Goal: Task Accomplishment & Management: Complete application form

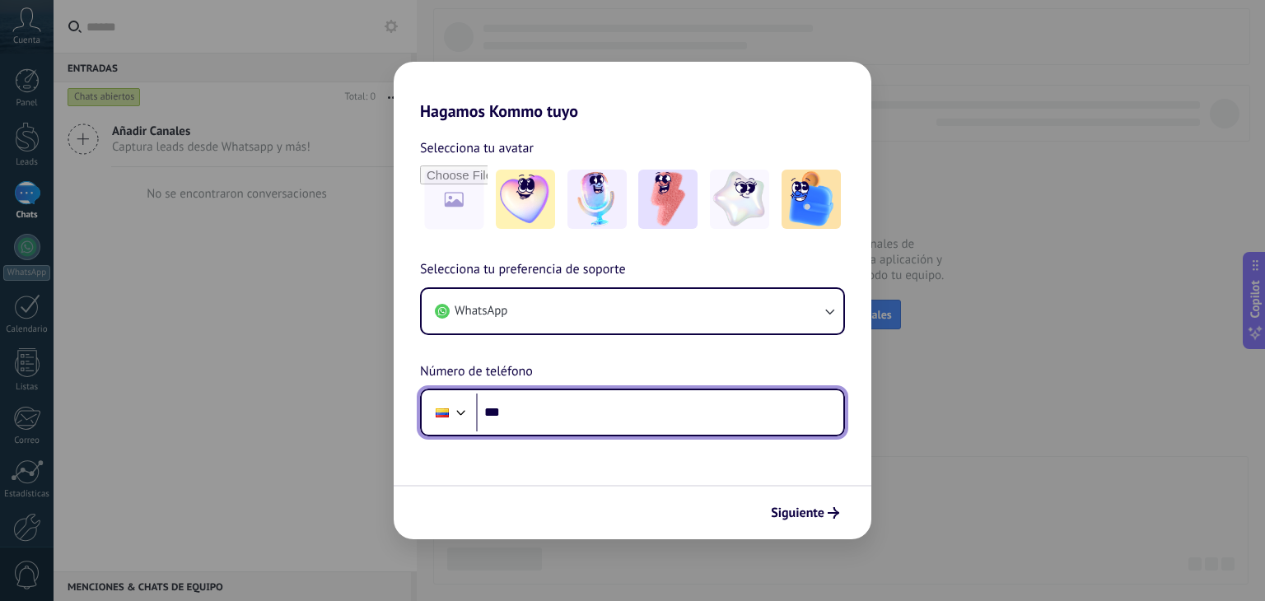
click at [634, 406] on input "***" at bounding box center [659, 413] width 367 height 38
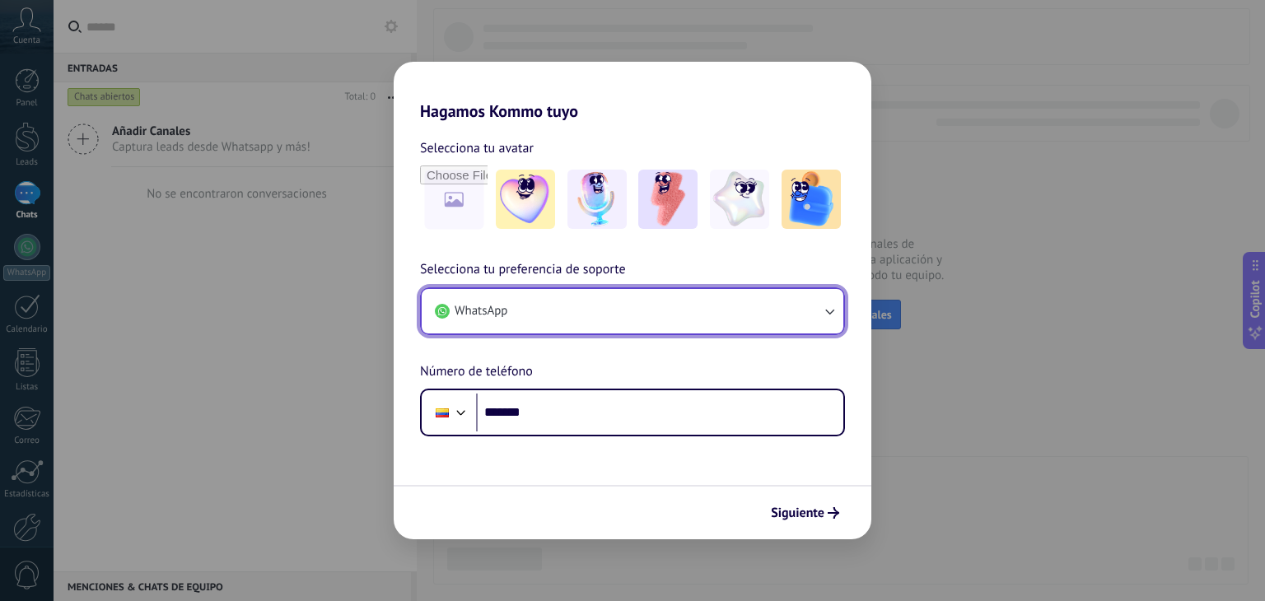
click at [742, 311] on button "WhatsApp" at bounding box center [633, 311] width 422 height 44
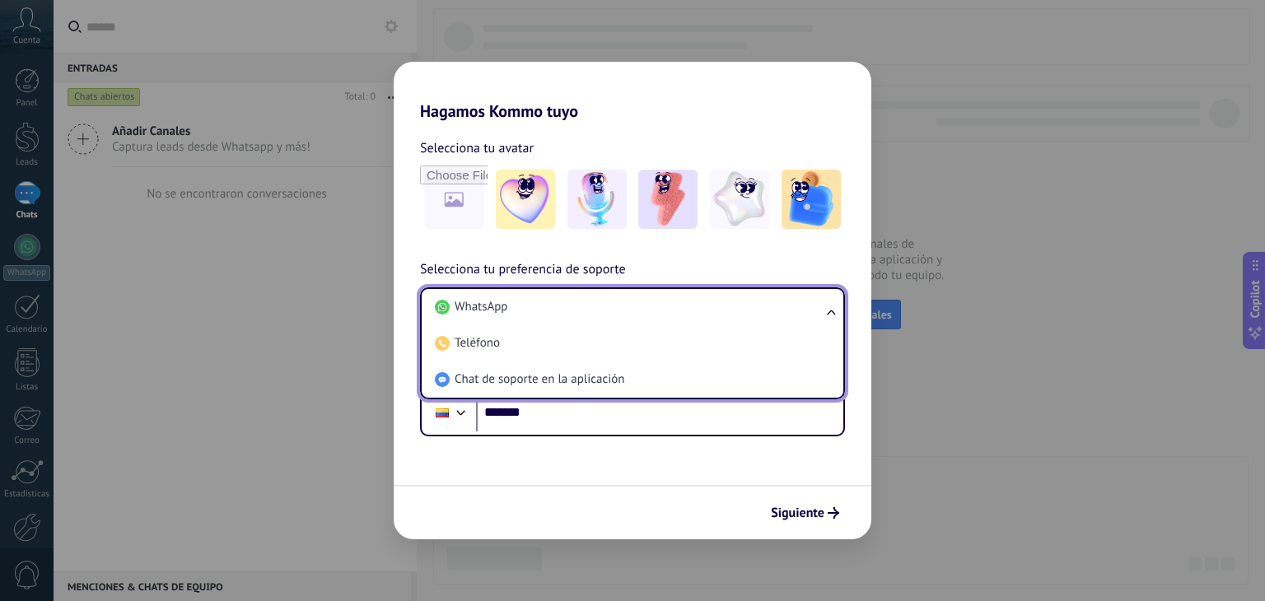
click at [744, 314] on li "WhatsApp" at bounding box center [629, 307] width 402 height 36
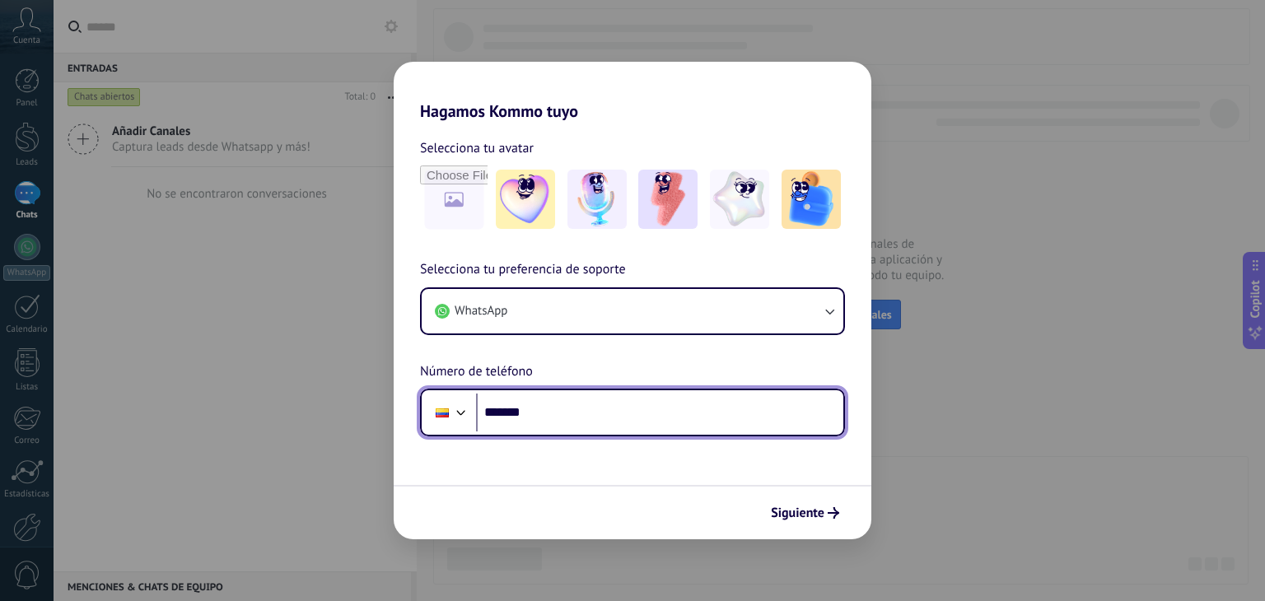
click at [591, 427] on input "*******" at bounding box center [659, 413] width 367 height 38
drag, startPoint x: 537, startPoint y: 409, endPoint x: 510, endPoint y: 416, distance: 28.0
click at [510, 416] on input "*******" at bounding box center [659, 413] width 367 height 38
paste input "**********"
click at [531, 413] on input "**********" at bounding box center [659, 413] width 367 height 38
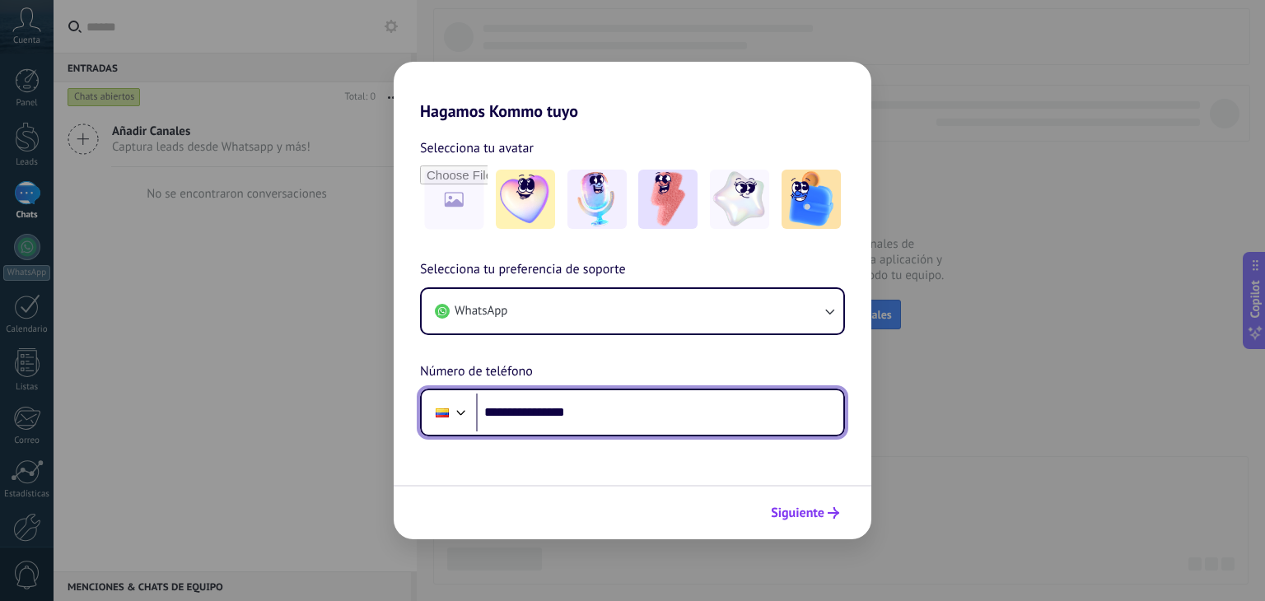
type input "**********"
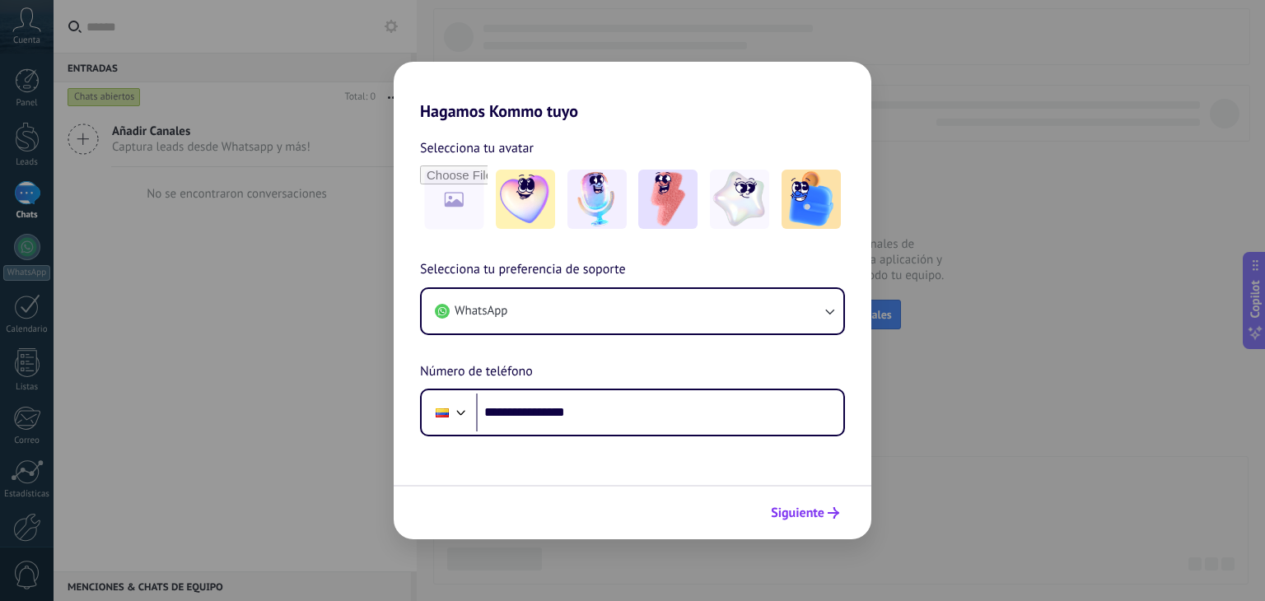
click at [820, 519] on span "Siguiente" at bounding box center [798, 513] width 54 height 12
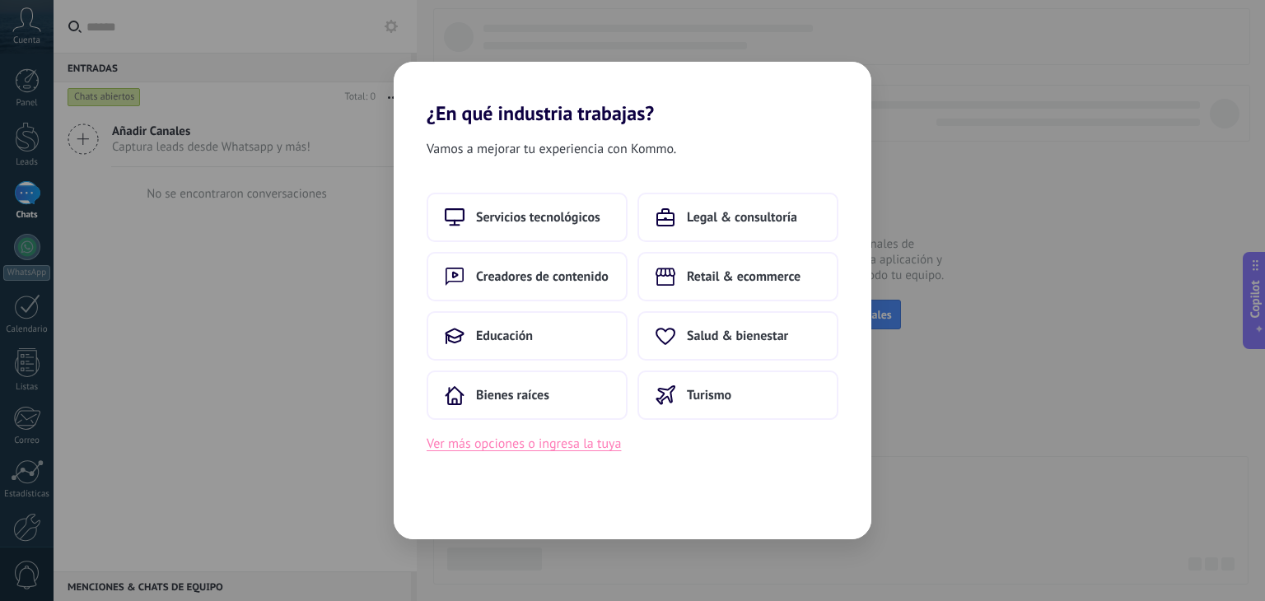
click at [590, 446] on button "Ver más opciones o ingresa la tuya" at bounding box center [524, 443] width 194 height 21
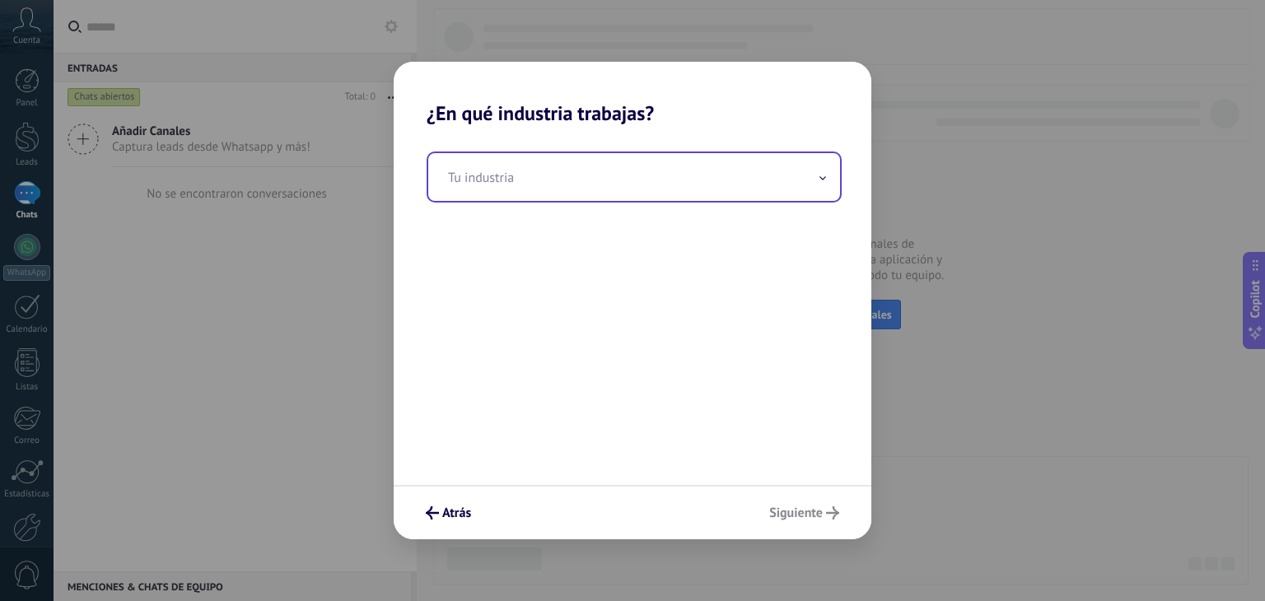
click at [632, 158] on input "text" at bounding box center [634, 177] width 412 height 48
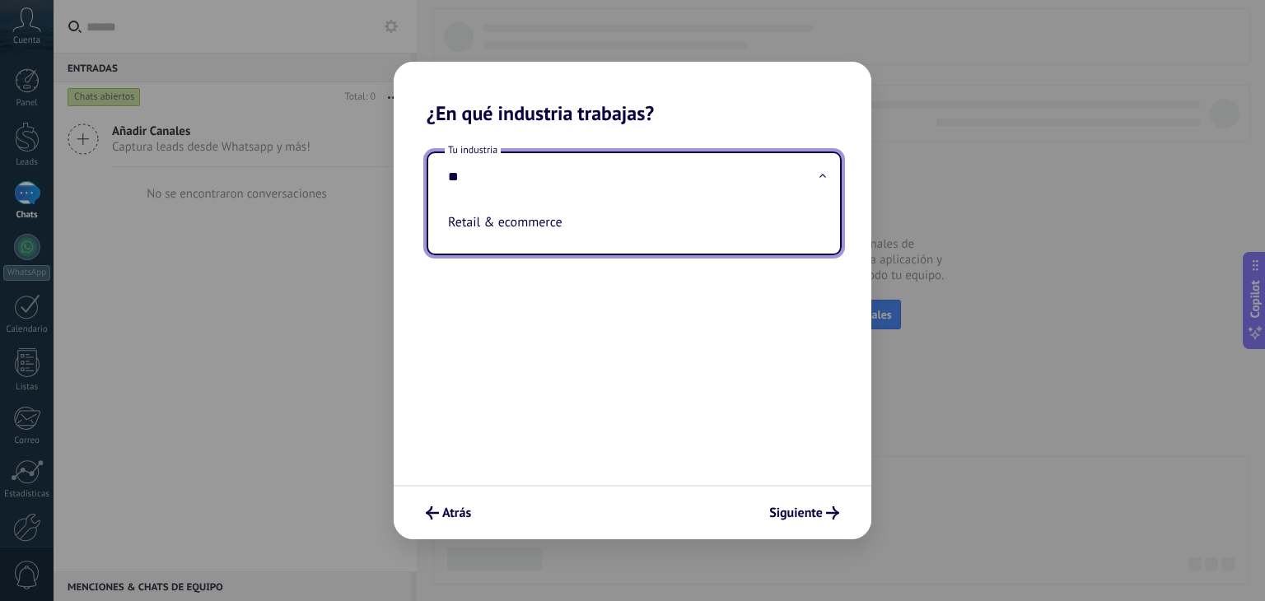
type input "*"
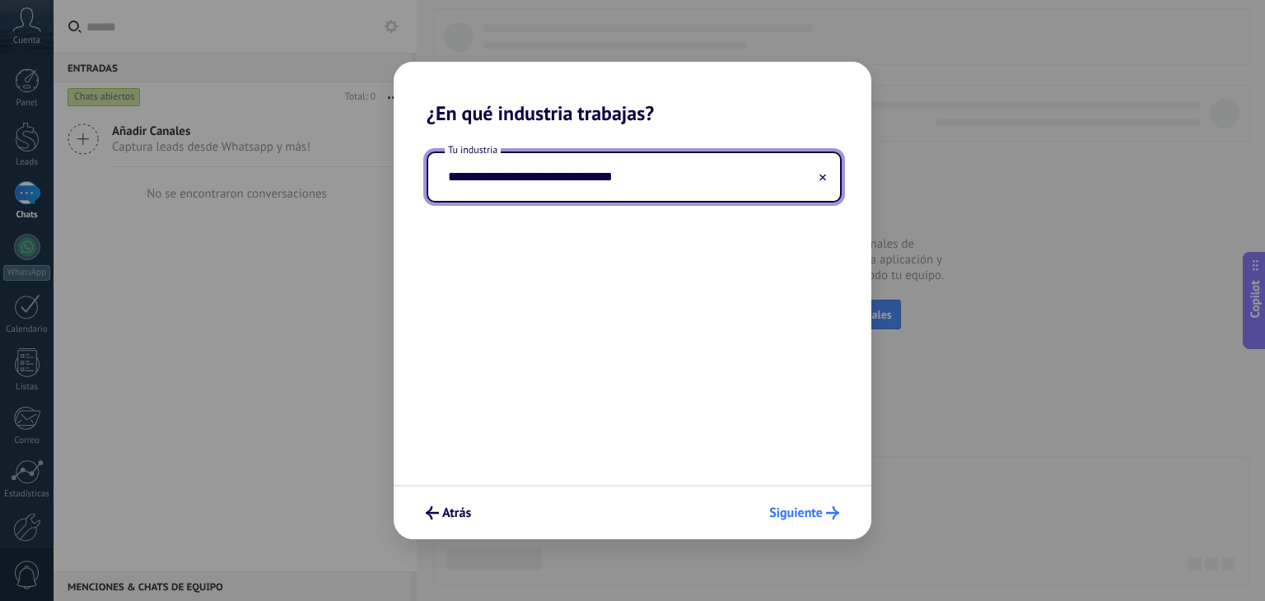
type input "**********"
click at [824, 520] on button "Siguiente" at bounding box center [804, 513] width 85 height 28
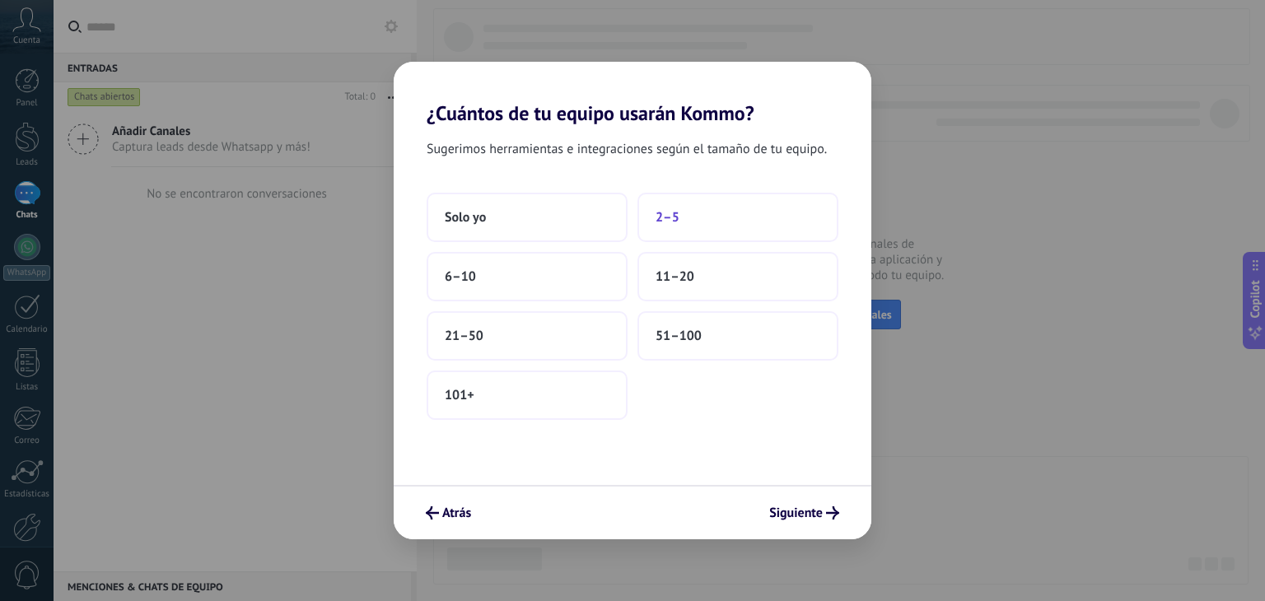
click at [700, 217] on button "2–5" at bounding box center [738, 217] width 201 height 49
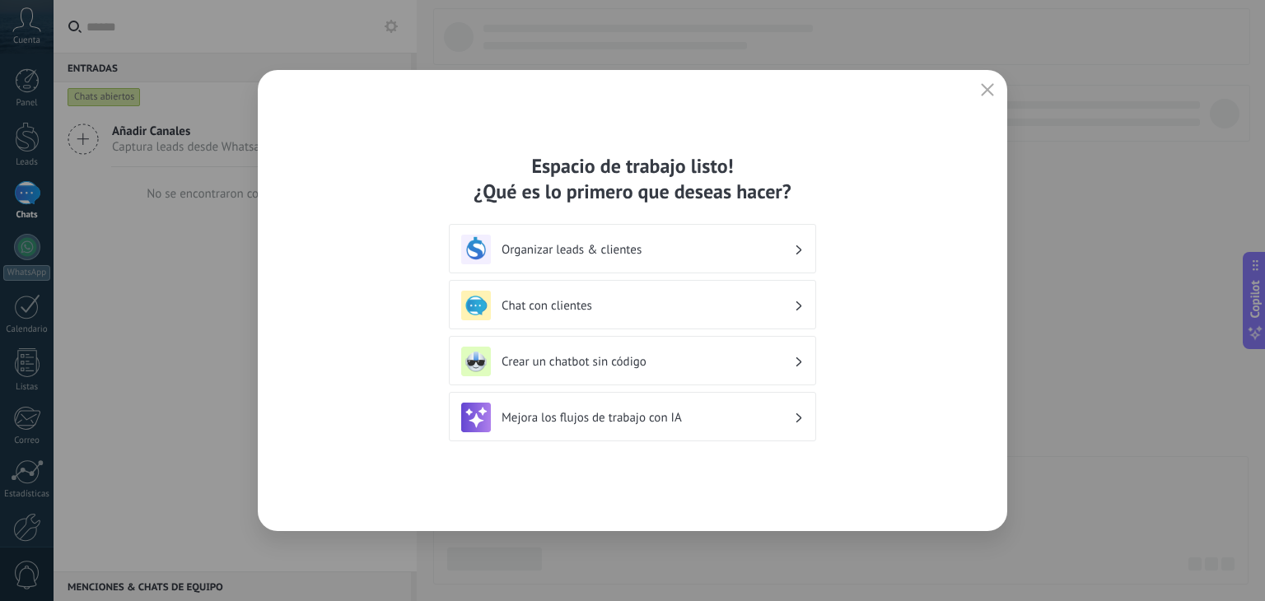
click at [652, 298] on h3 "Chat con clientes" at bounding box center [648, 306] width 292 height 16
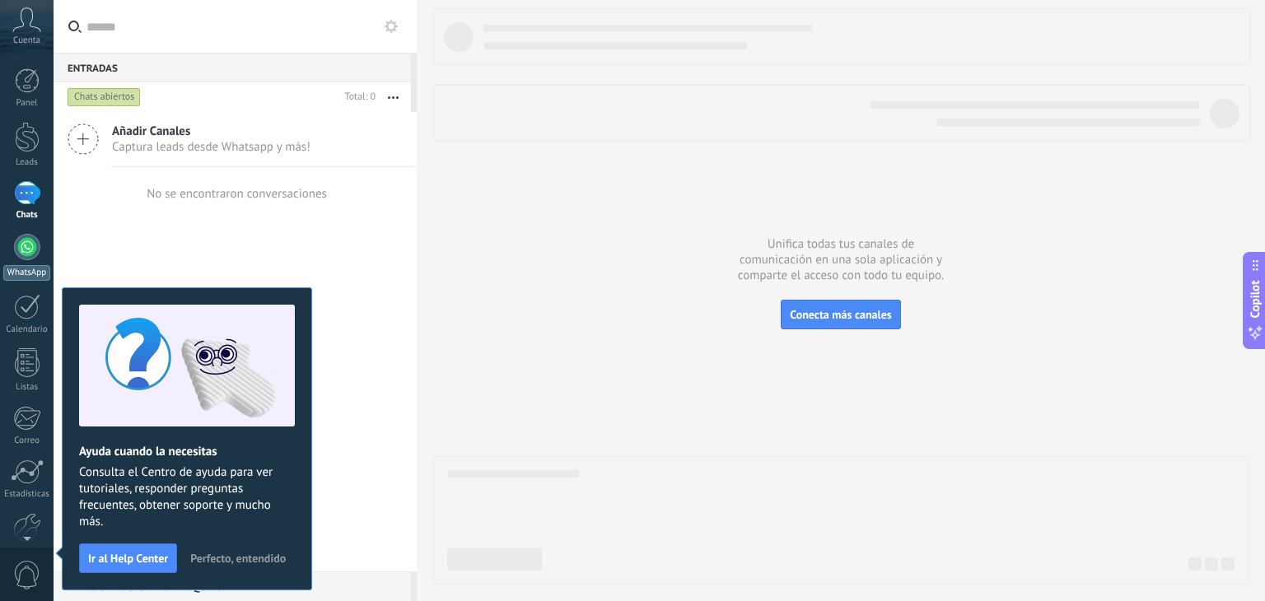
click at [24, 246] on div at bounding box center [27, 247] width 26 height 26
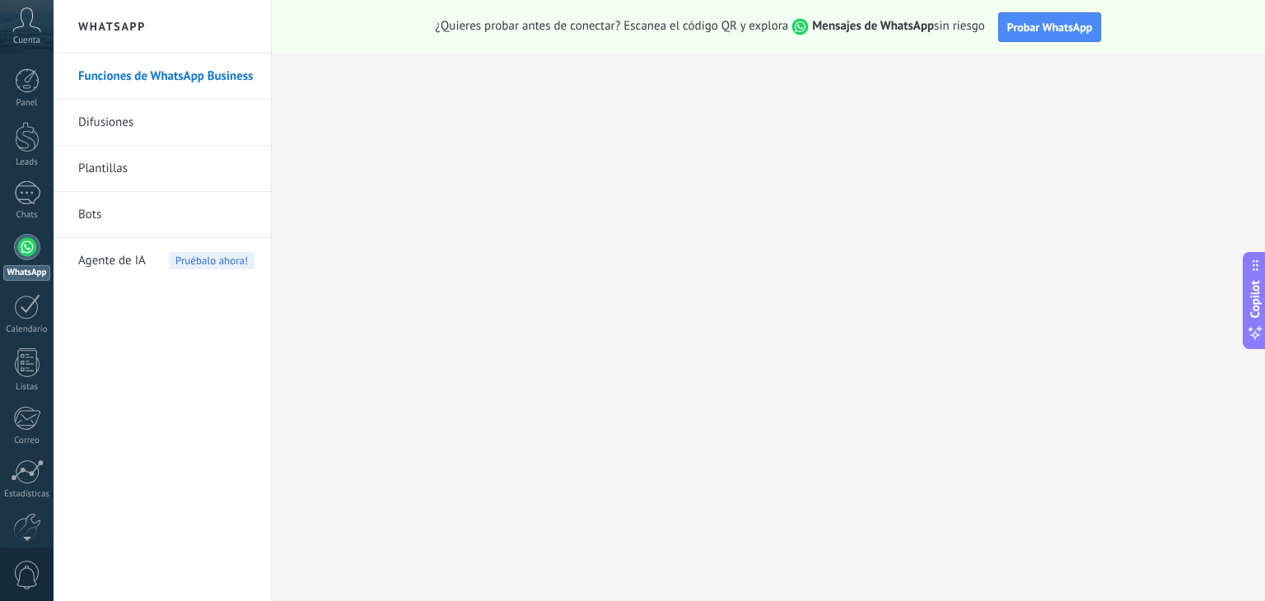
click at [161, 175] on link "Plantillas" at bounding box center [166, 169] width 176 height 46
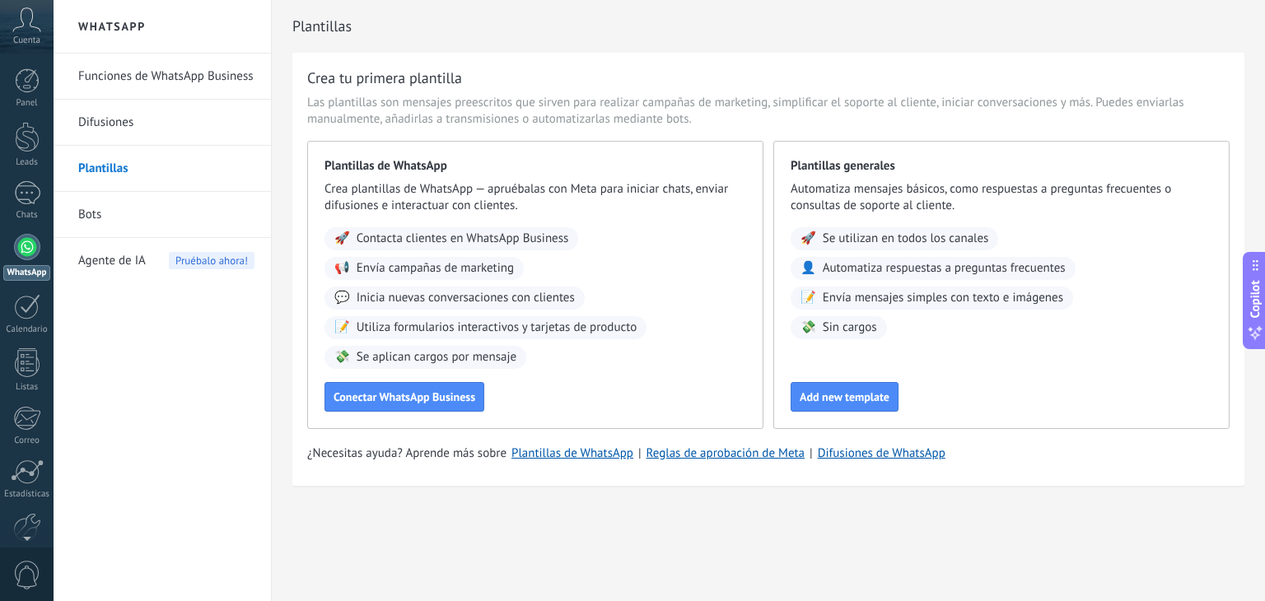
click at [148, 222] on link "Bots" at bounding box center [166, 215] width 176 height 46
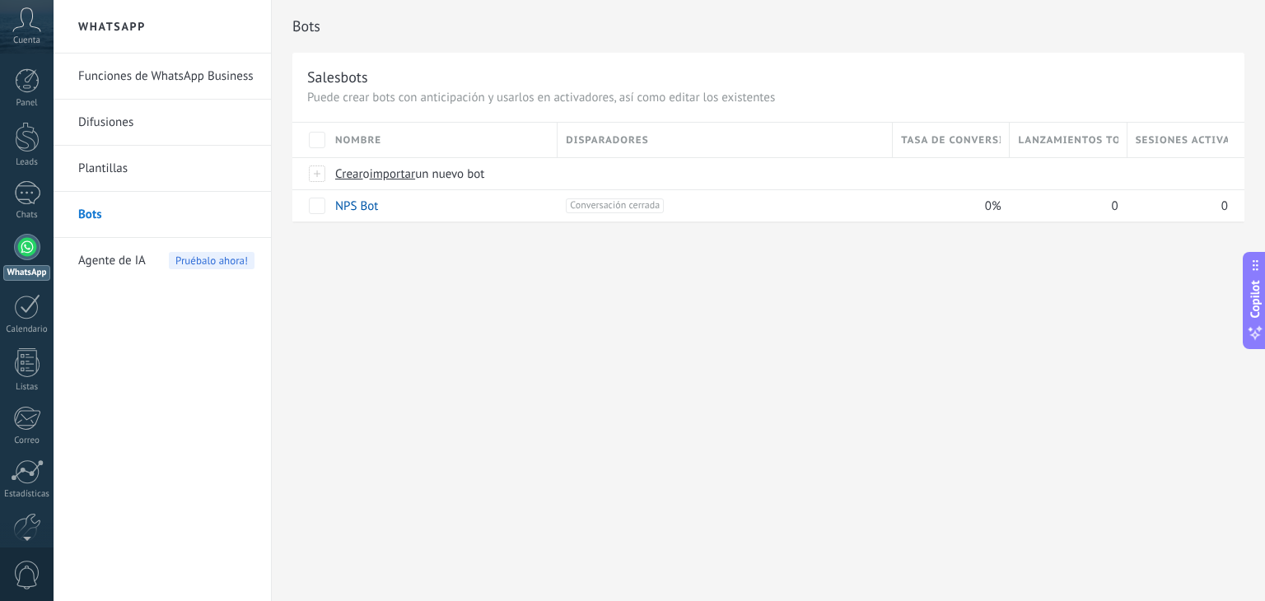
click at [220, 88] on link "Funciones de WhatsApp Business" at bounding box center [166, 77] width 176 height 46
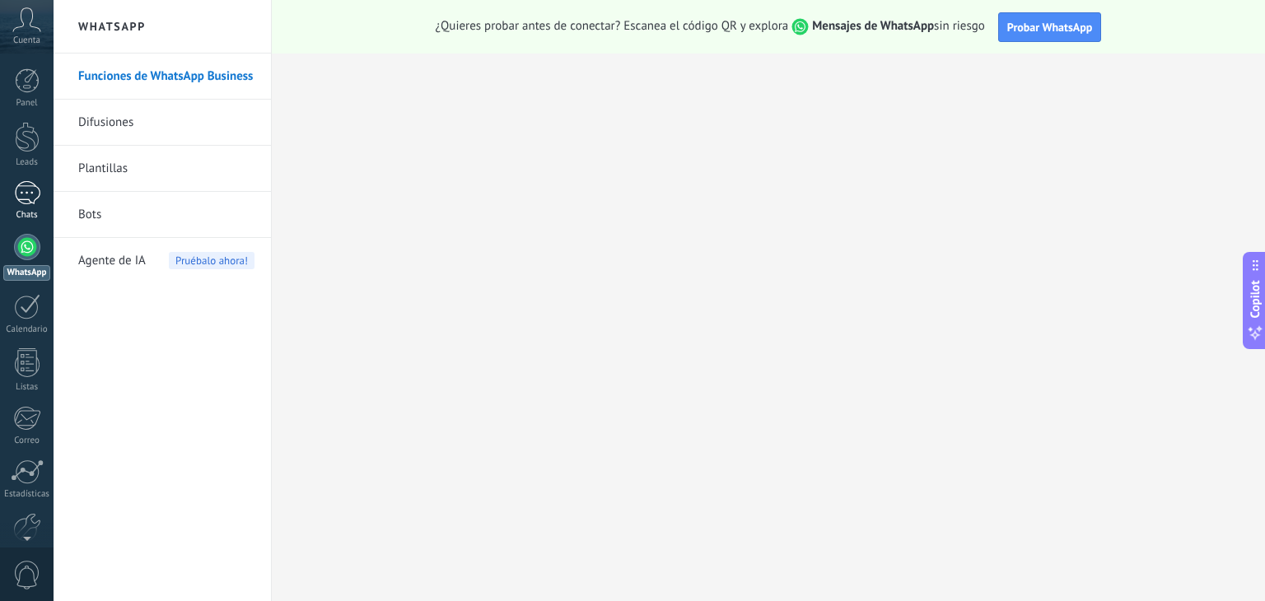
click at [18, 194] on div at bounding box center [27, 193] width 26 height 24
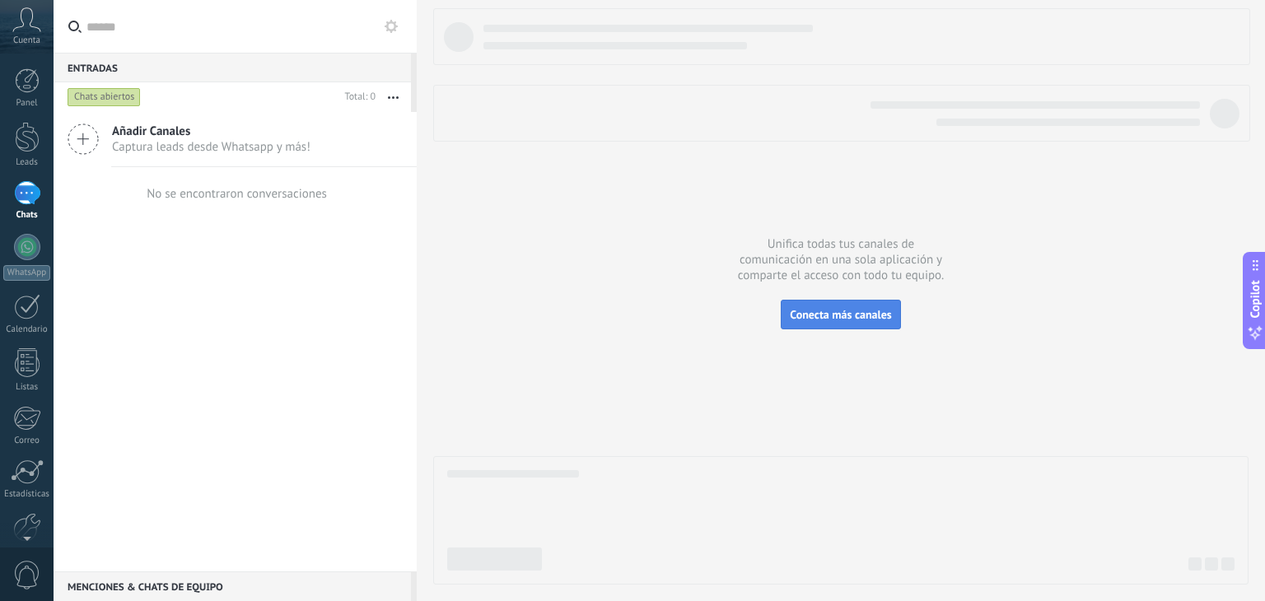
click at [838, 317] on span "Conecta más canales" at bounding box center [840, 314] width 101 height 15
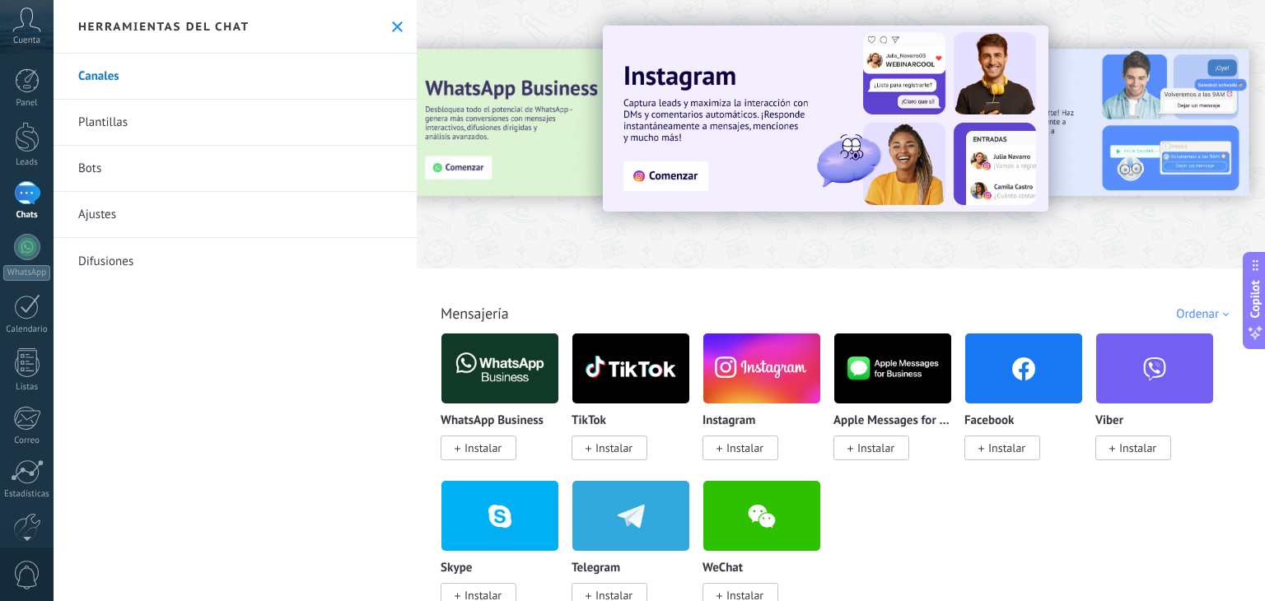
click at [484, 453] on span "Instalar" at bounding box center [483, 448] width 37 height 15
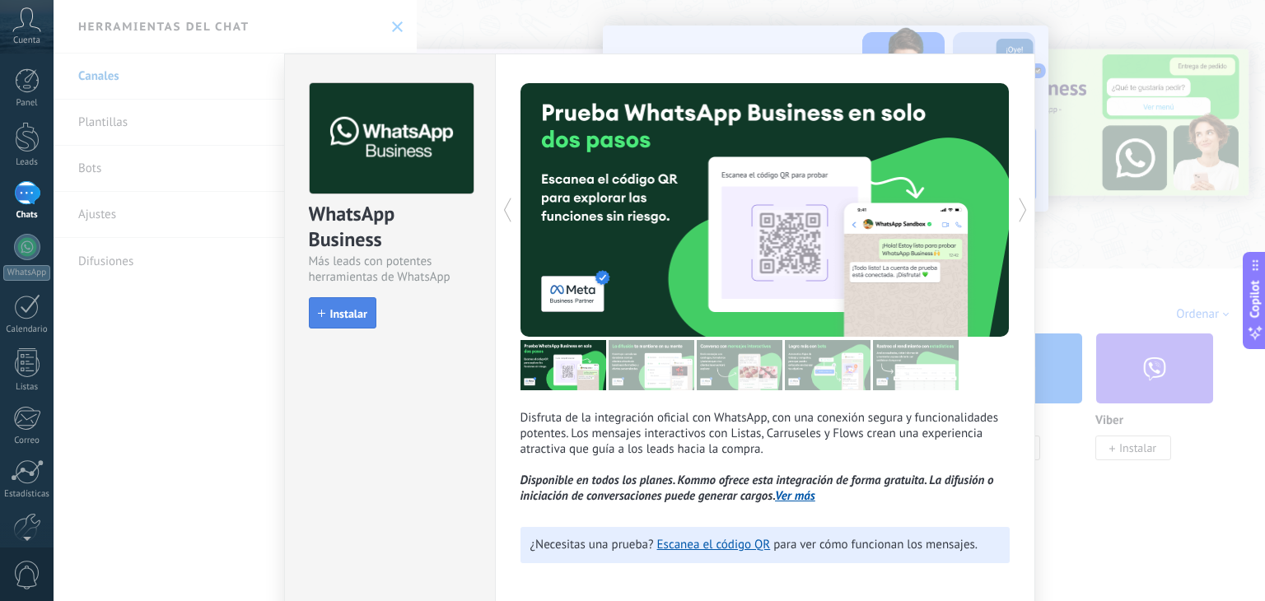
click at [347, 320] on button "Instalar" at bounding box center [343, 312] width 68 height 31
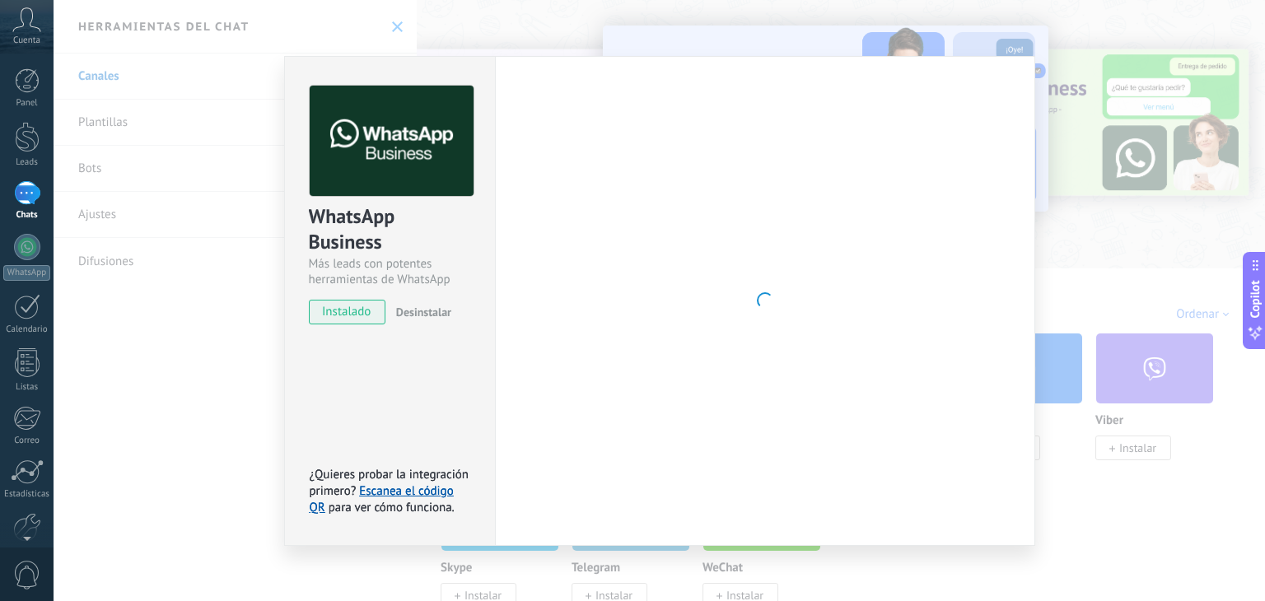
click at [347, 320] on span "instalado" at bounding box center [347, 312] width 75 height 25
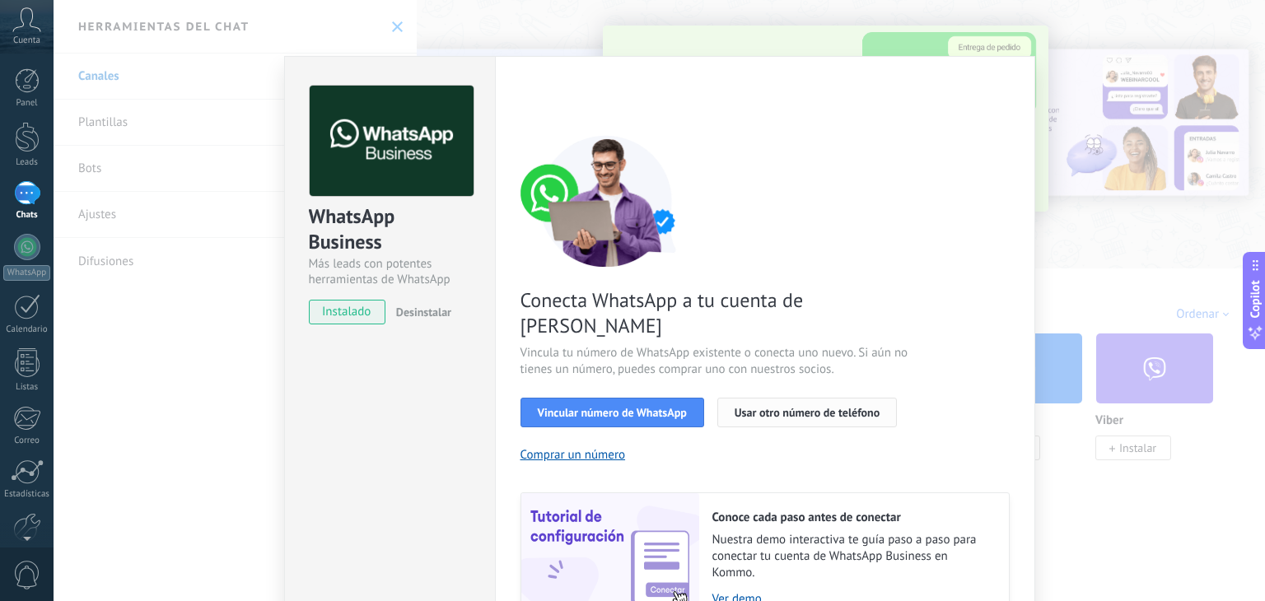
click at [774, 407] on span "Usar otro número de teléfono" at bounding box center [807, 413] width 145 height 12
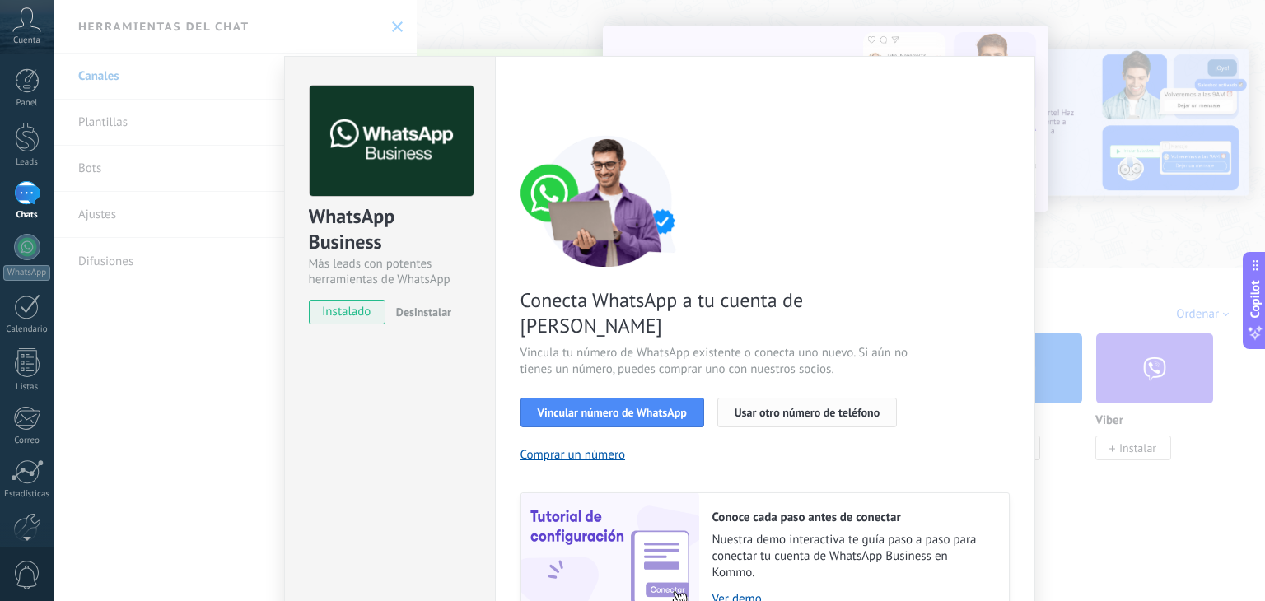
click at [748, 407] on span "Usar otro número de teléfono" at bounding box center [807, 413] width 145 height 12
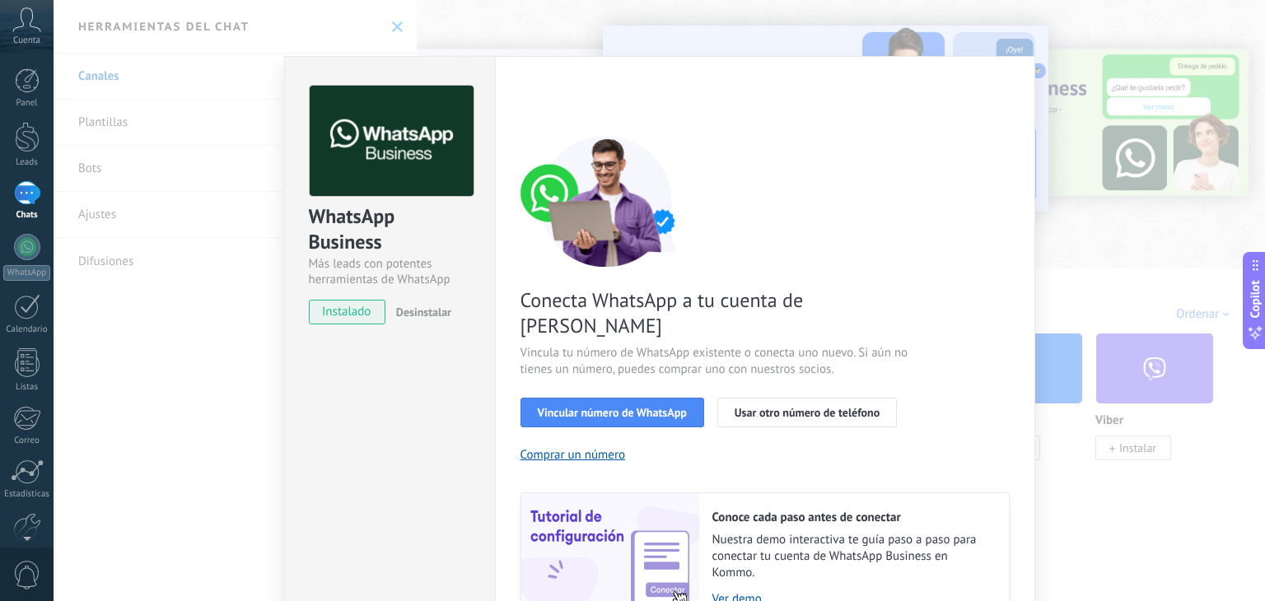
click at [576, 402] on div "Conecta WhatsApp a tu cuenta de Kommo Vincula tu número de WhatsApp existente o…" at bounding box center [765, 379] width 489 height 489
click at [577, 399] on button "Vincular número de WhatsApp" at bounding box center [613, 413] width 184 height 30
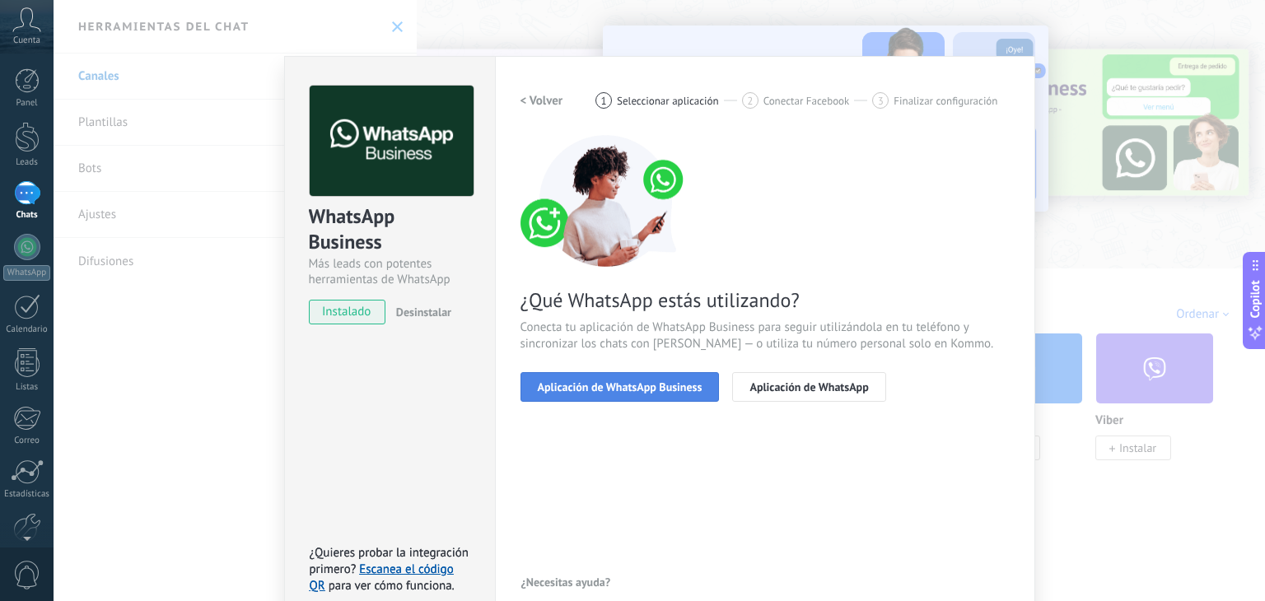
click at [600, 381] on span "Aplicación de WhatsApp Business" at bounding box center [620, 387] width 165 height 12
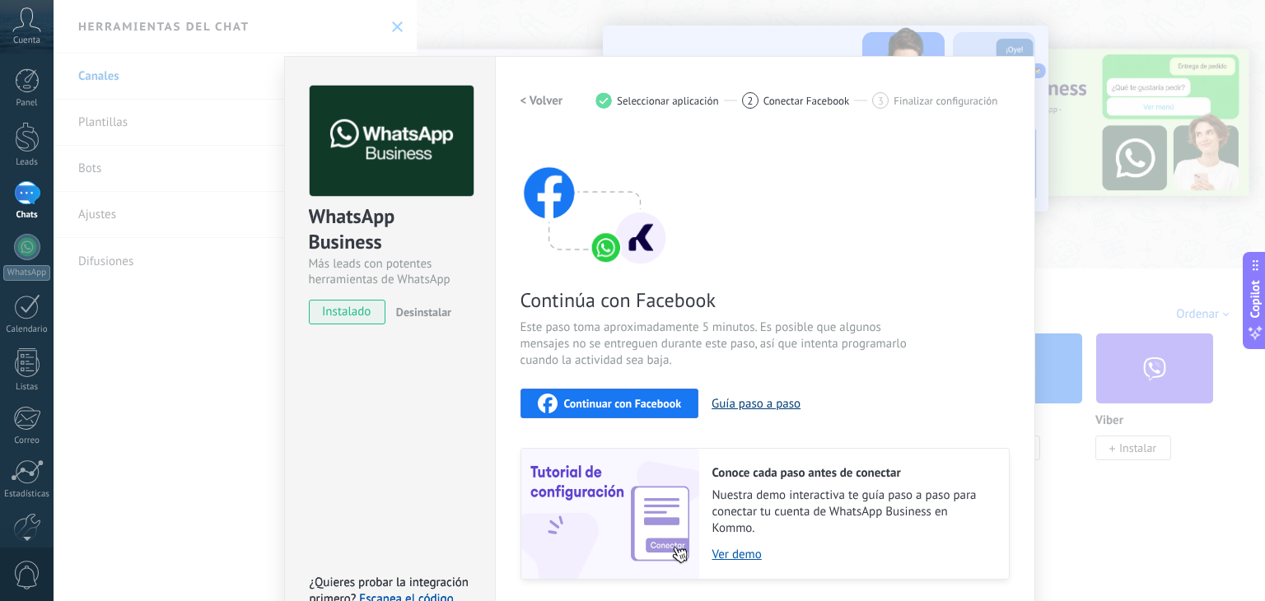
click at [753, 396] on button "Guía paso a paso" at bounding box center [756, 404] width 89 height 16
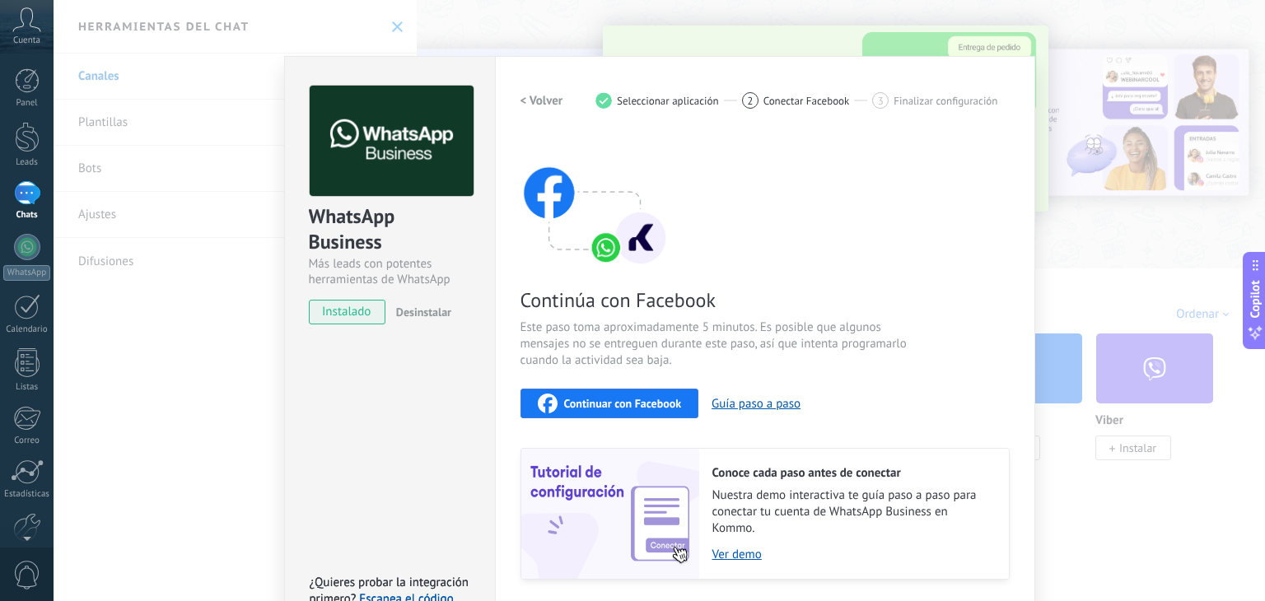
click at [646, 403] on span "Continuar con Facebook" at bounding box center [623, 404] width 118 height 12
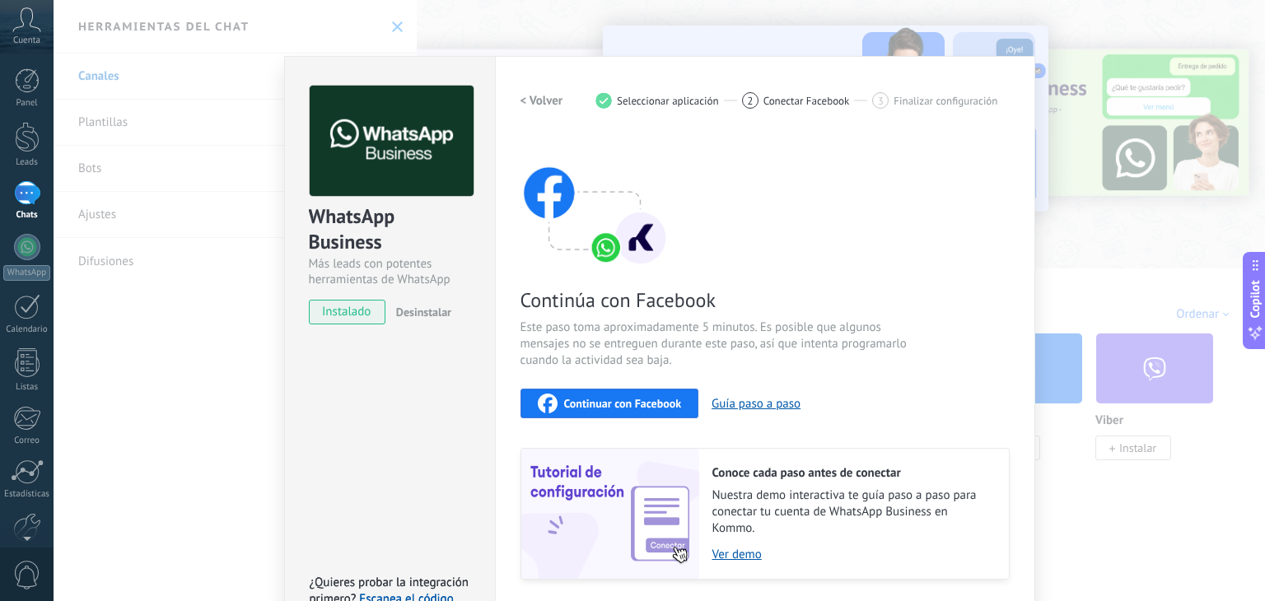
click at [244, 339] on div "WhatsApp Business Más leads con potentes herramientas de WhatsApp instalado Des…" at bounding box center [660, 300] width 1212 height 601
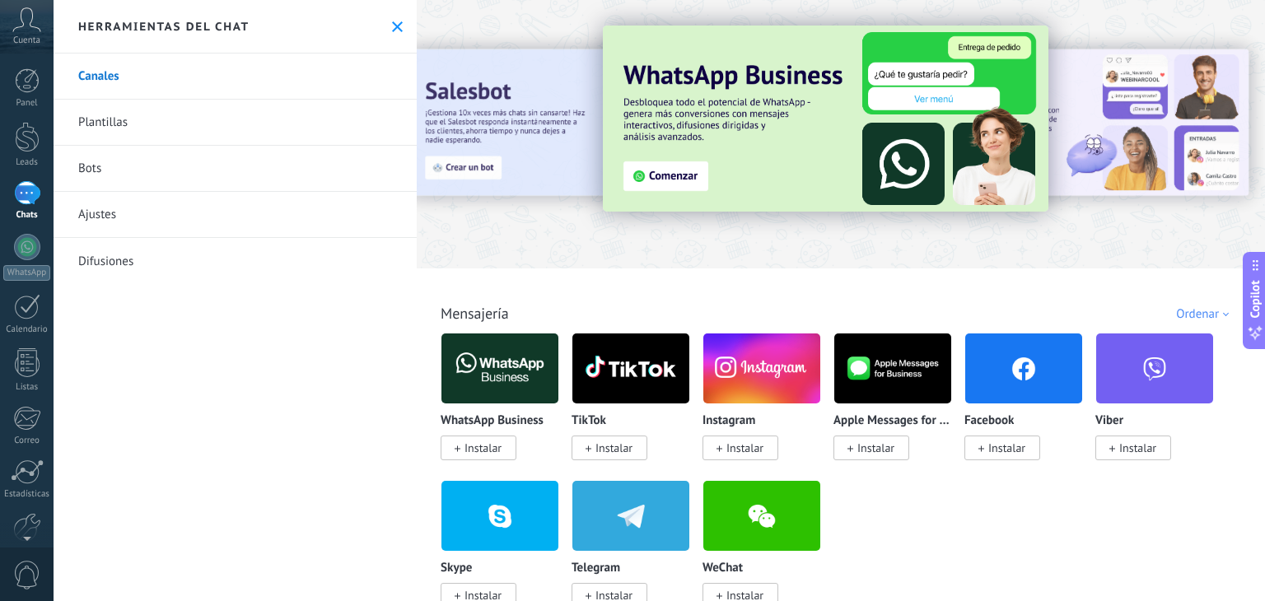
click at [132, 123] on link "Plantillas" at bounding box center [235, 123] width 363 height 46
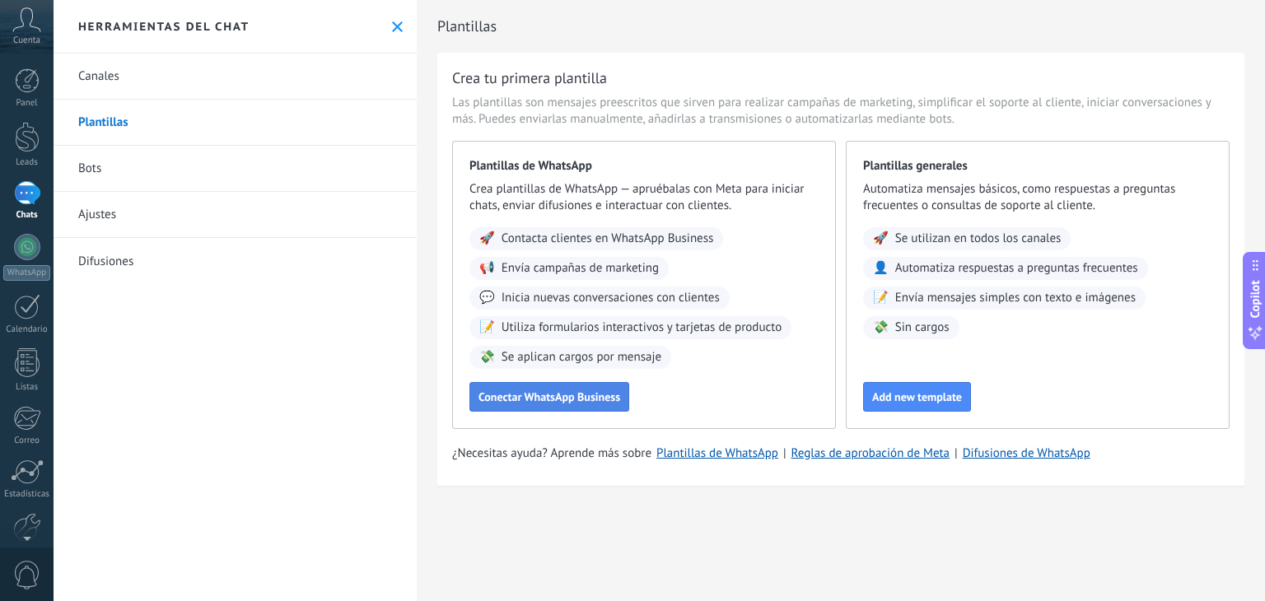
click at [521, 398] on span "Conectar WhatsApp Business" at bounding box center [550, 397] width 142 height 12
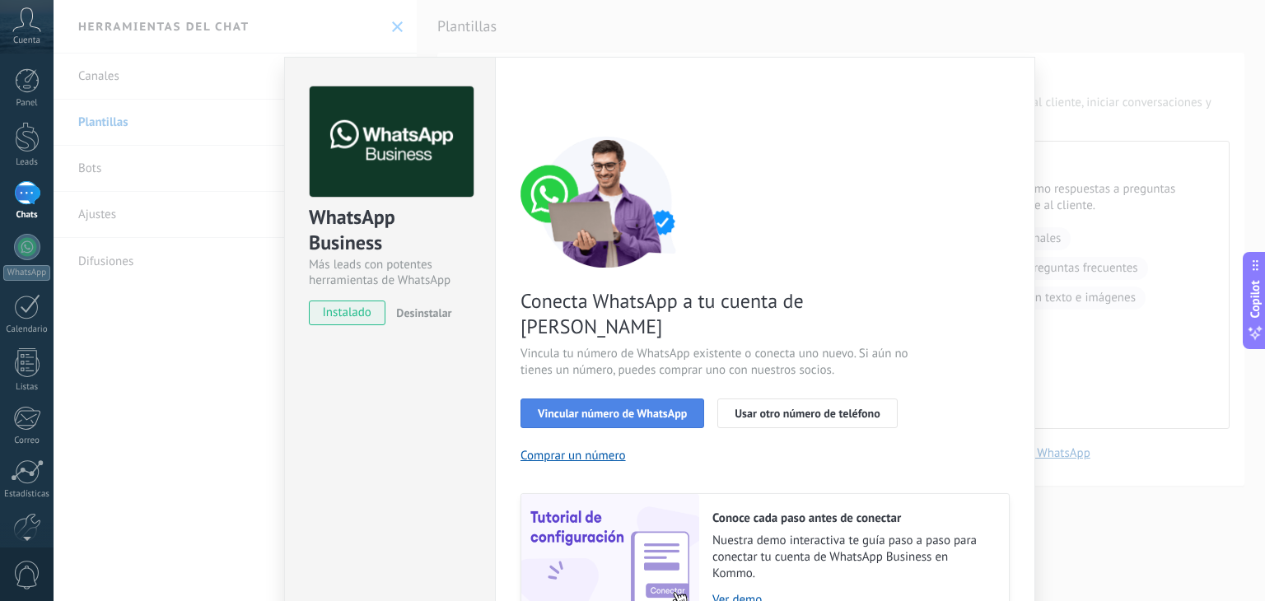
click at [632, 408] on span "Vincular número de WhatsApp" at bounding box center [612, 414] width 149 height 12
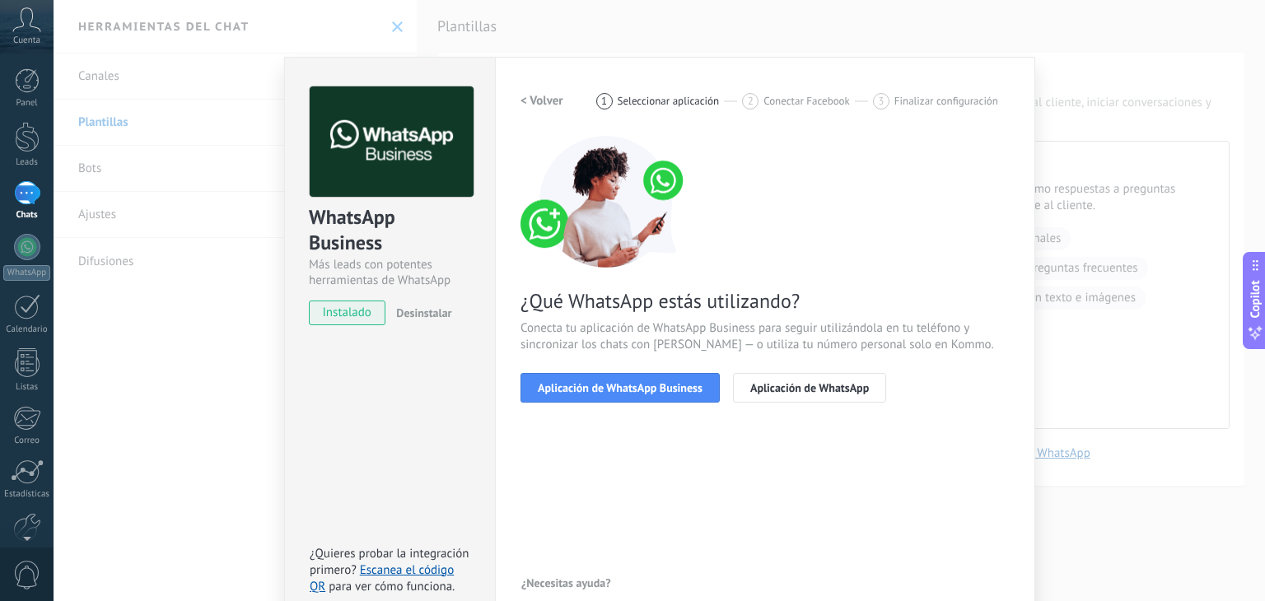
click at [632, 390] on span "Aplicación de WhatsApp Business" at bounding box center [620, 388] width 165 height 12
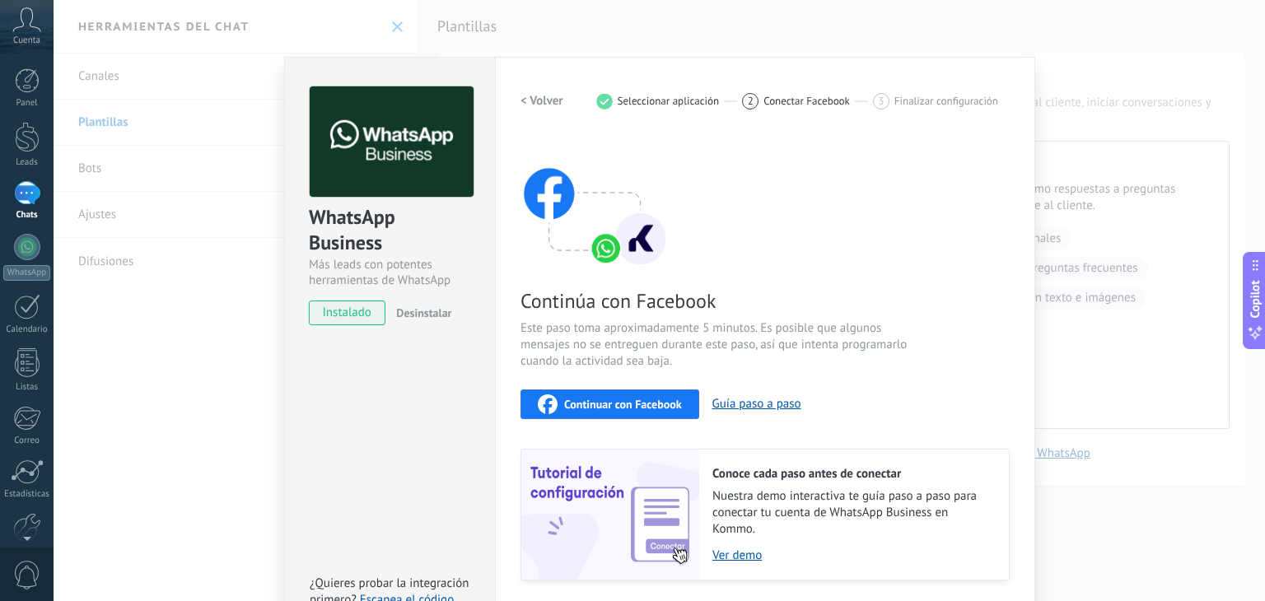
click at [619, 399] on span "Continuar con Facebook" at bounding box center [623, 405] width 118 height 12
click at [255, 330] on div "WhatsApp Business Más leads con potentes herramientas de WhatsApp instalado Des…" at bounding box center [660, 300] width 1212 height 601
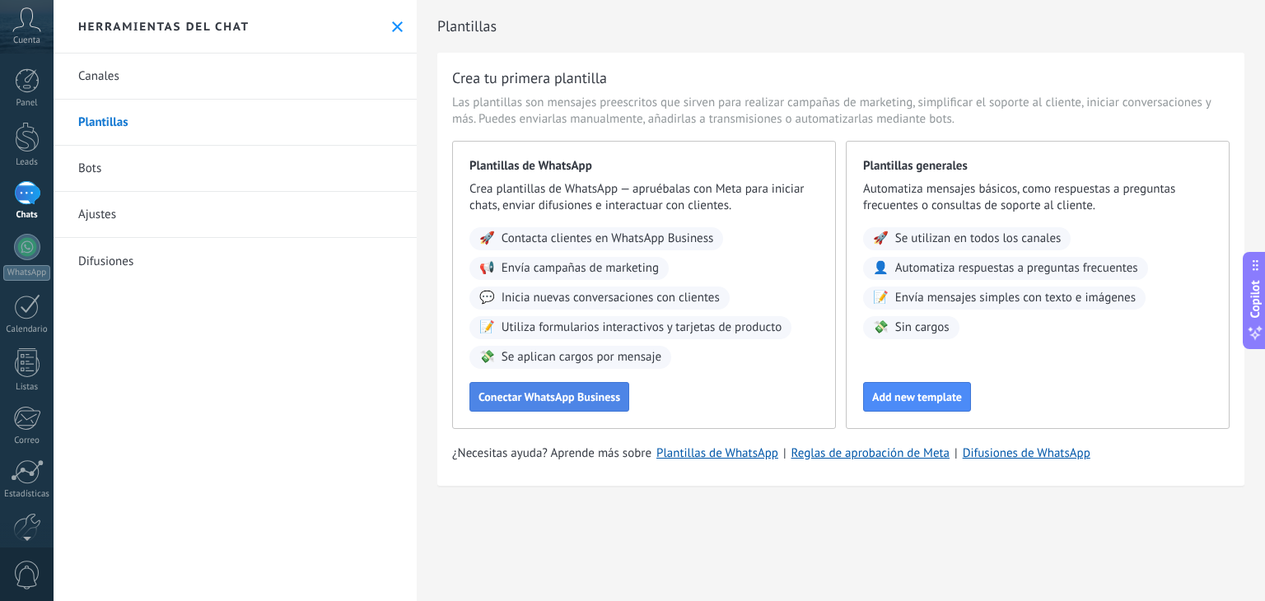
click at [526, 397] on span "Conectar WhatsApp Business" at bounding box center [550, 397] width 142 height 12
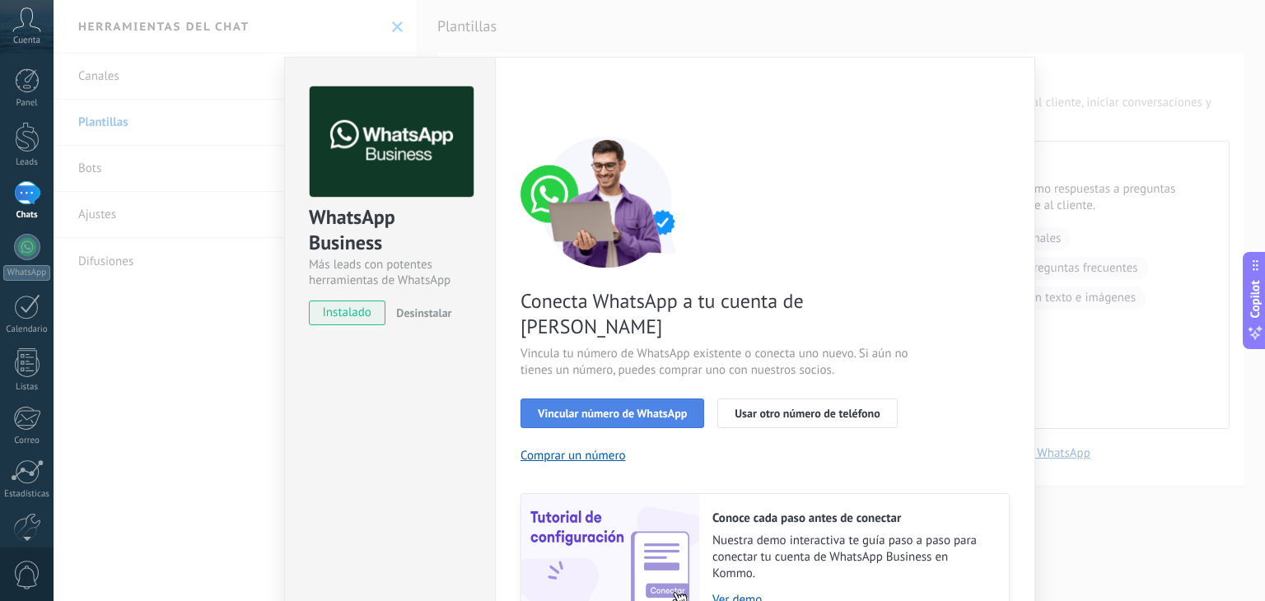
click at [652, 408] on span "Vincular número de WhatsApp" at bounding box center [612, 414] width 149 height 12
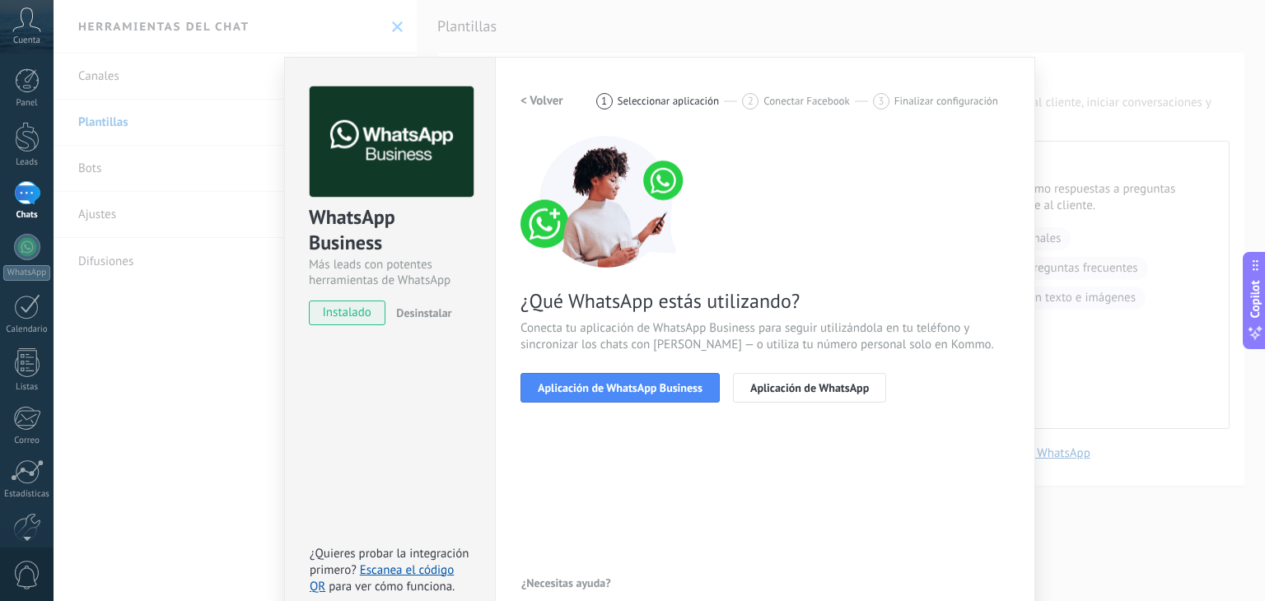
click at [652, 390] on span "Aplicación de WhatsApp Business" at bounding box center [620, 388] width 165 height 12
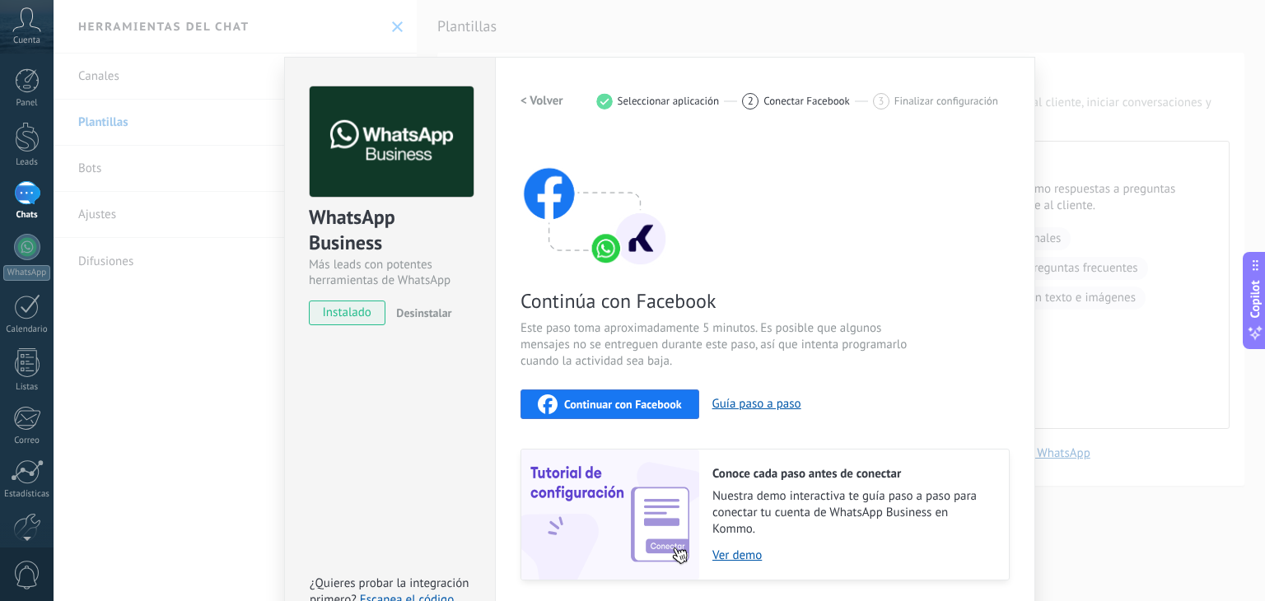
click at [648, 409] on span "Continuar con Facebook" at bounding box center [623, 405] width 118 height 12
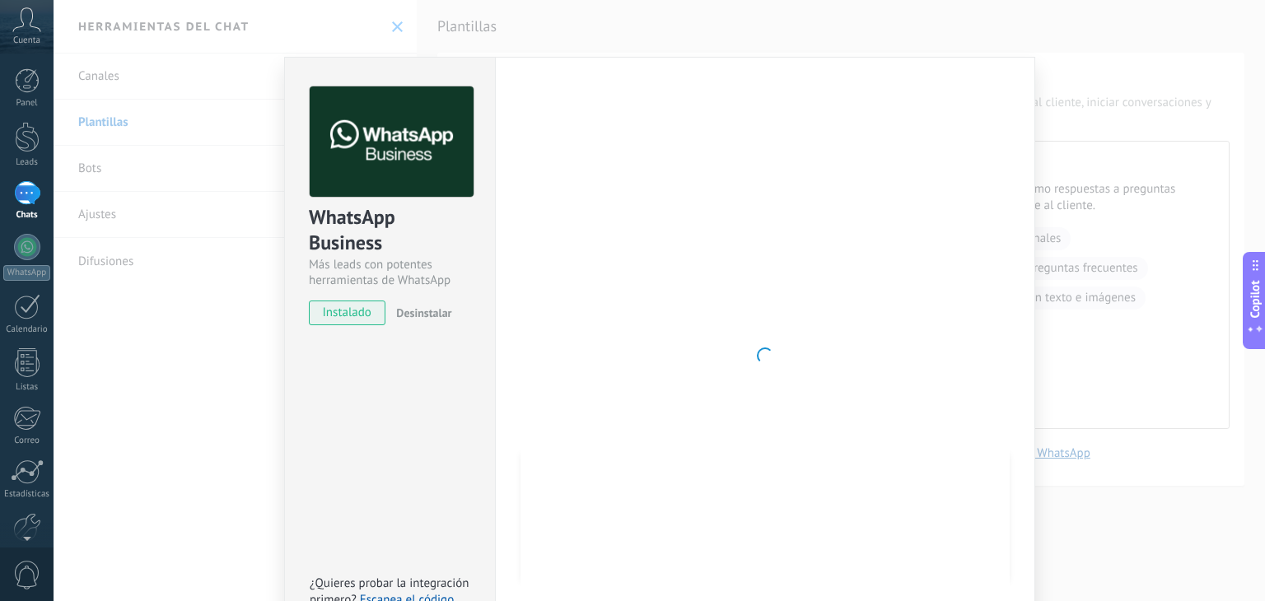
click at [285, 98] on div "WhatsApp Business Más leads con potentes herramientas de WhatsApp instalado Des…" at bounding box center [390, 198] width 210 height 281
click at [389, 17] on div "WhatsApp Business Más leads con potentes herramientas de WhatsApp instalado Des…" at bounding box center [660, 300] width 1212 height 601
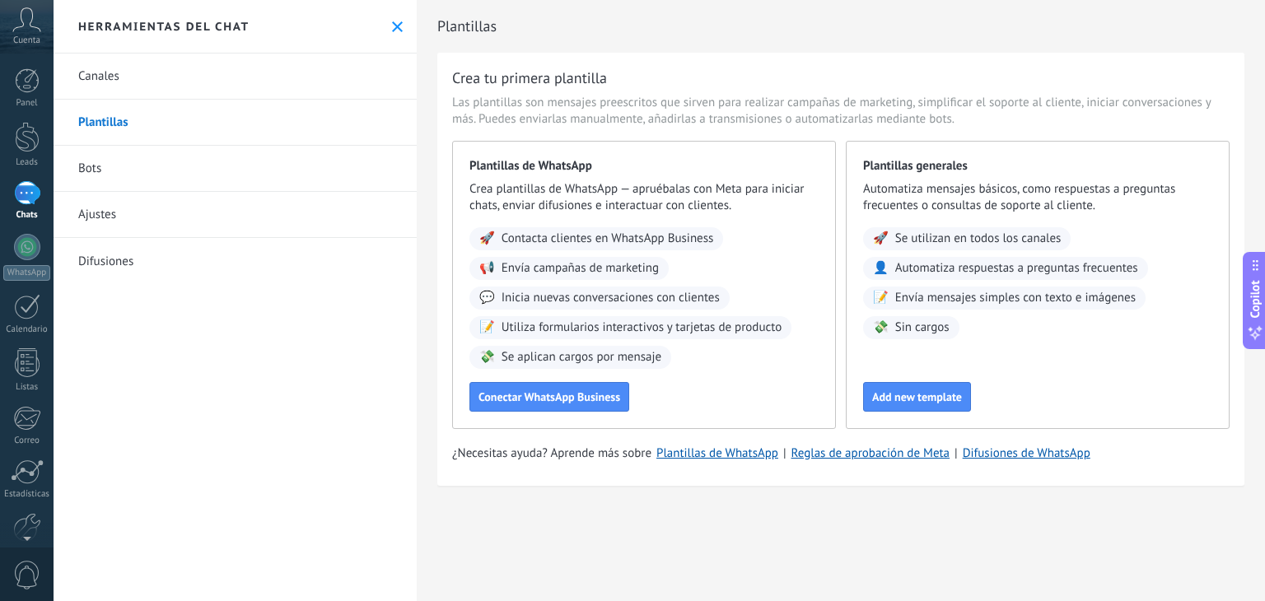
click at [390, 22] on button at bounding box center [397, 27] width 14 height 14
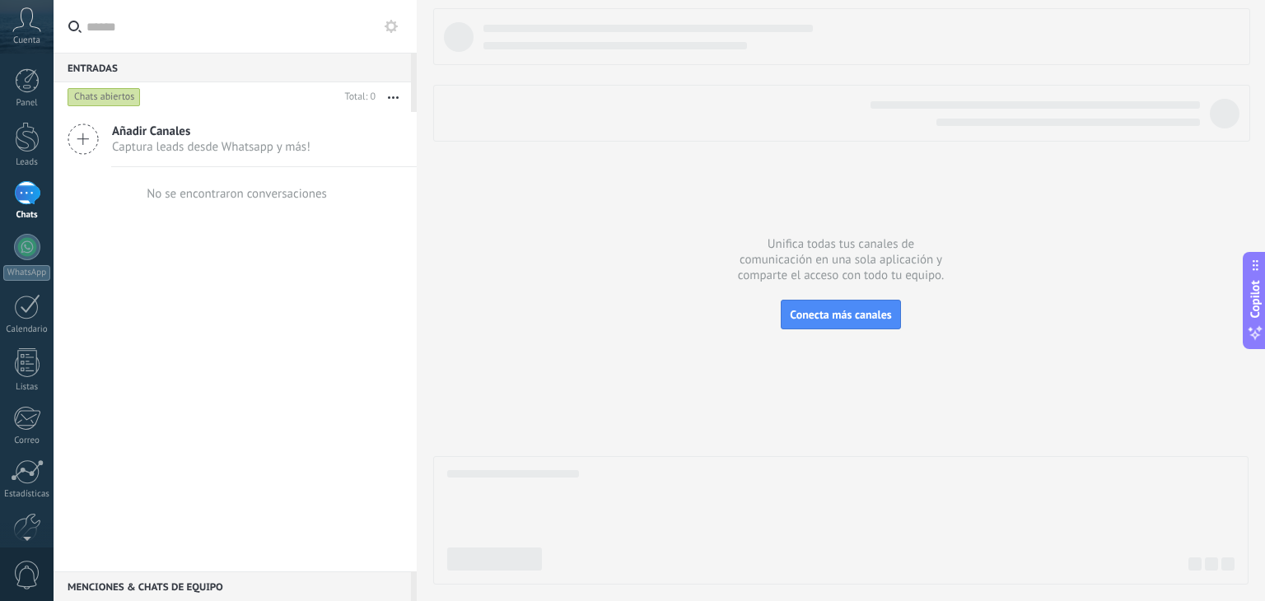
click at [0, 19] on div "Cuenta" at bounding box center [27, 27] width 54 height 54
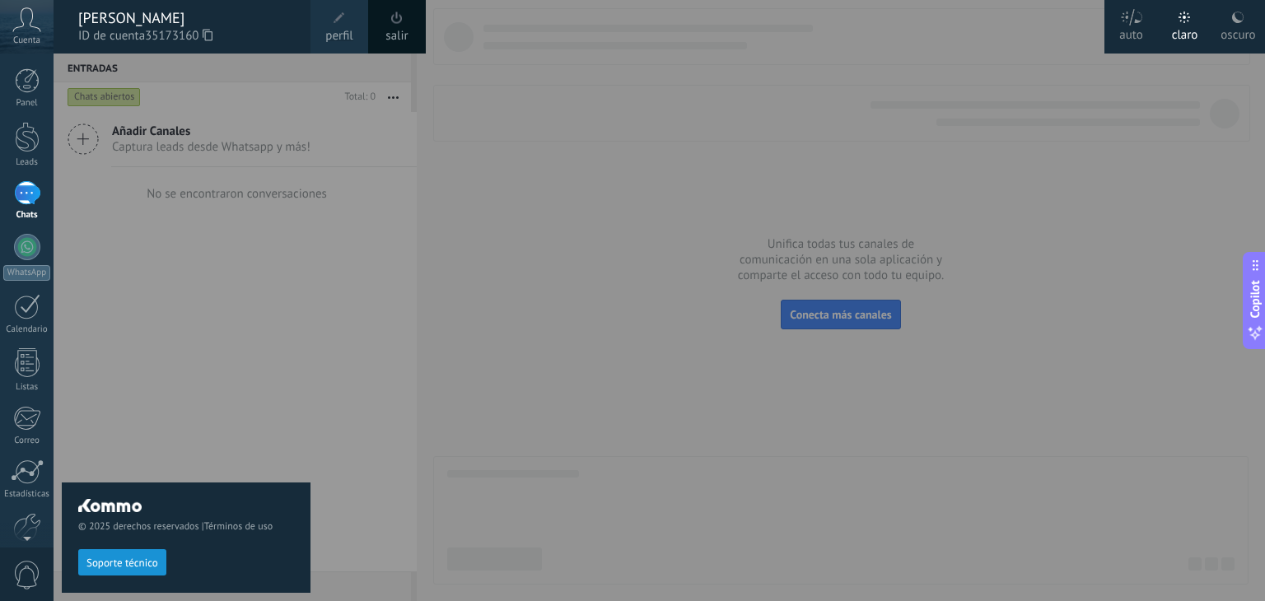
click at [339, 16] on span at bounding box center [340, 18] width 12 height 12
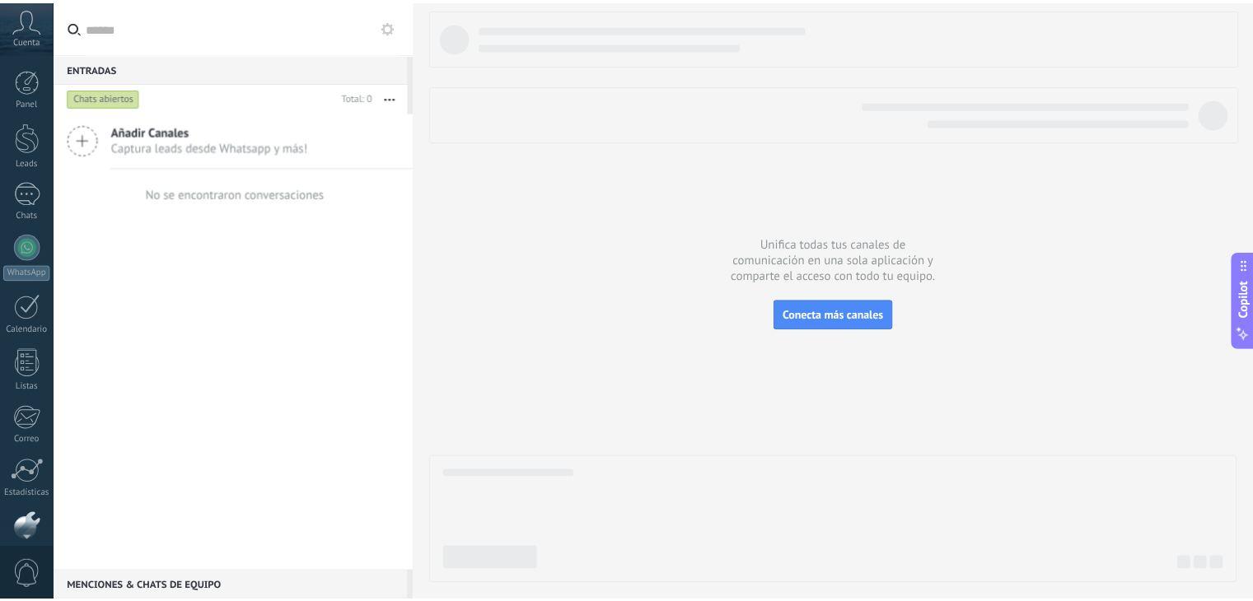
scroll to position [83, 0]
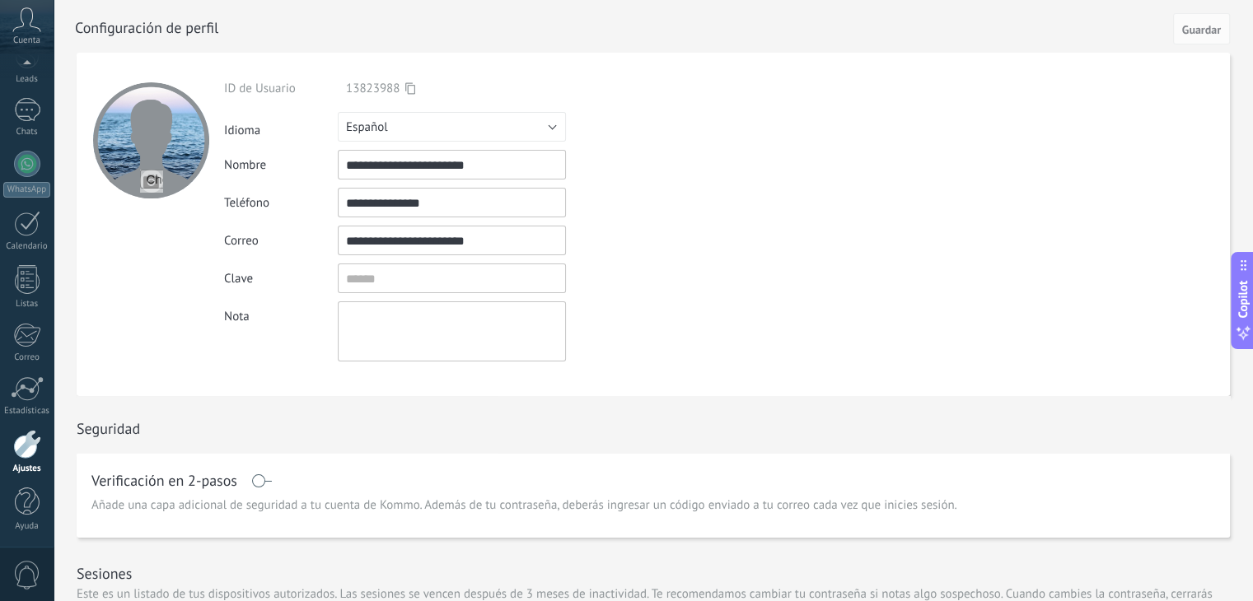
drag, startPoint x: 460, startPoint y: 205, endPoint x: 347, endPoint y: 208, distance: 112.9
click at [347, 208] on input "**********" at bounding box center [452, 203] width 228 height 30
type input "**********"
click at [1206, 39] on button "Guardar" at bounding box center [1201, 28] width 57 height 31
click at [36, 25] on icon at bounding box center [26, 19] width 29 height 25
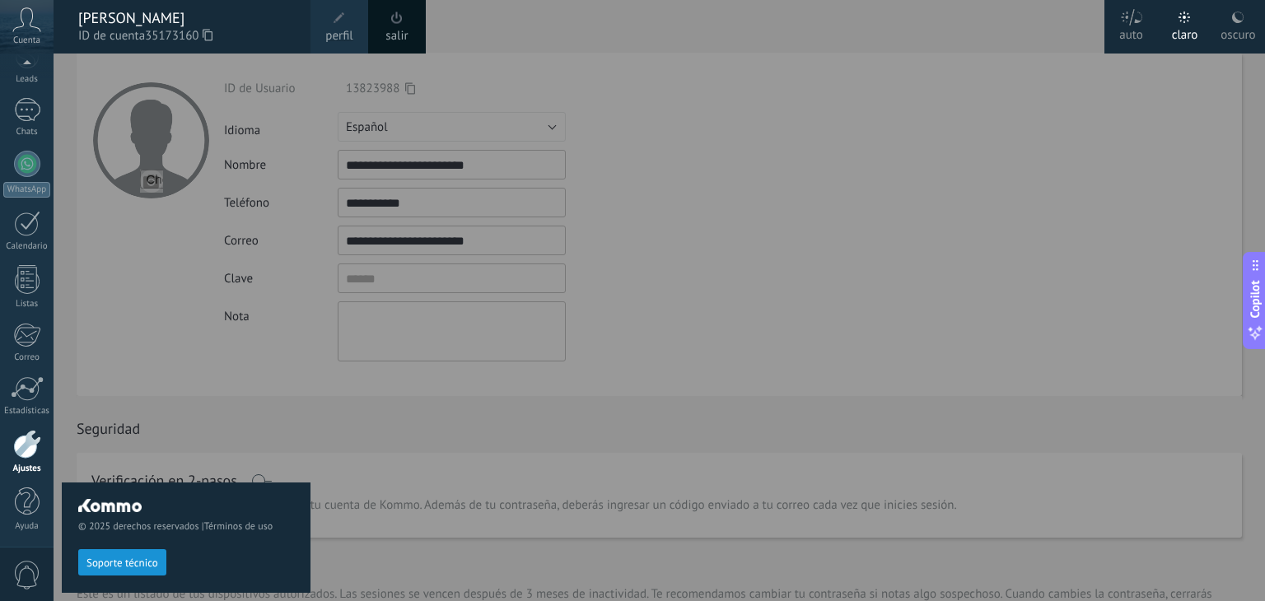
click at [353, 31] on span "perfil" at bounding box center [338, 36] width 27 height 18
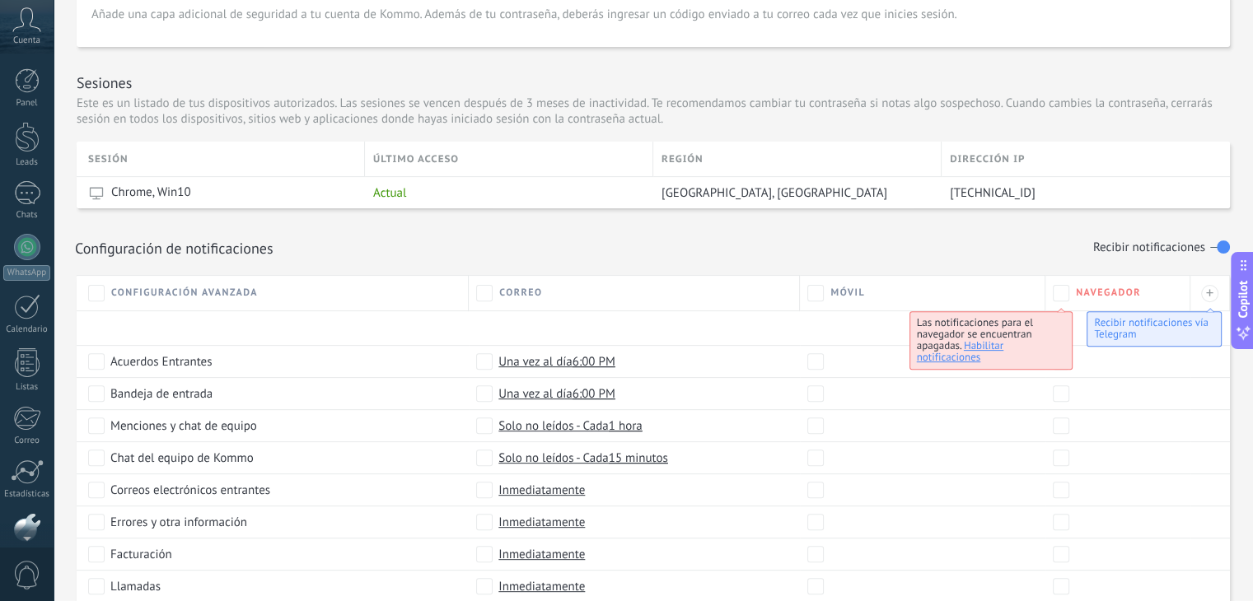
scroll to position [525, 0]
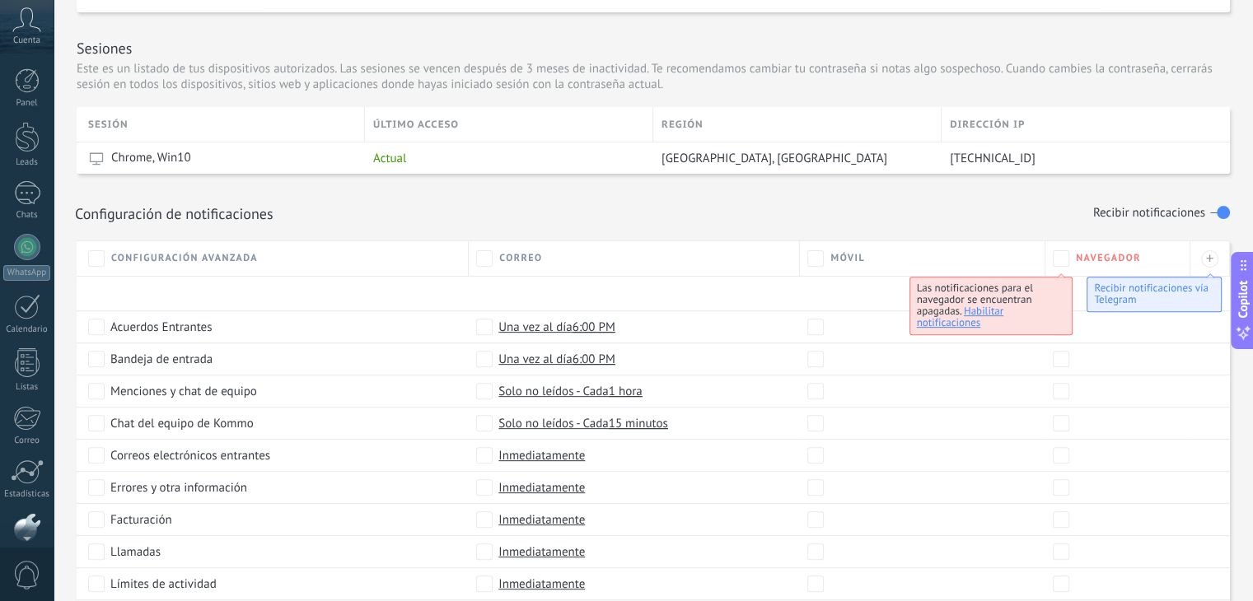
drag, startPoint x: 3, startPoint y: 60, endPoint x: 109, endPoint y: 30, distance: 109.5
click at [109, 30] on div "Sesiones Este es un listado de tus dispositivos autorizados. Las sesiones se ve…" at bounding box center [653, 59] width 1153 height 95
click at [30, 123] on link "Chats" at bounding box center [27, 118] width 54 height 40
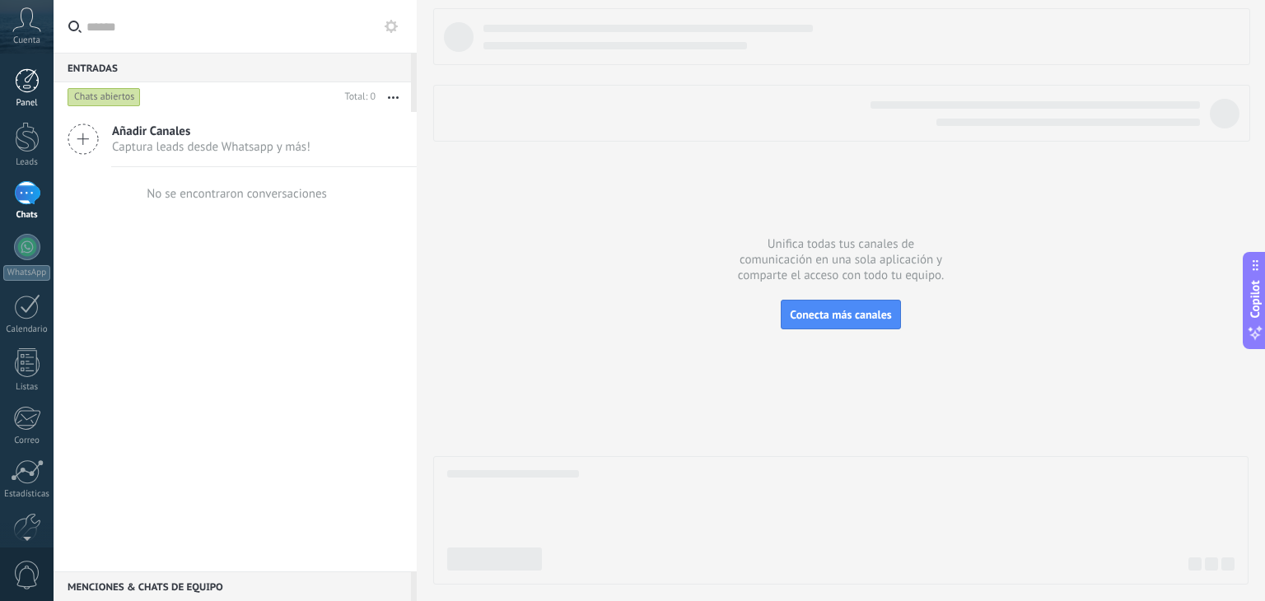
click at [35, 83] on div at bounding box center [27, 80] width 25 height 25
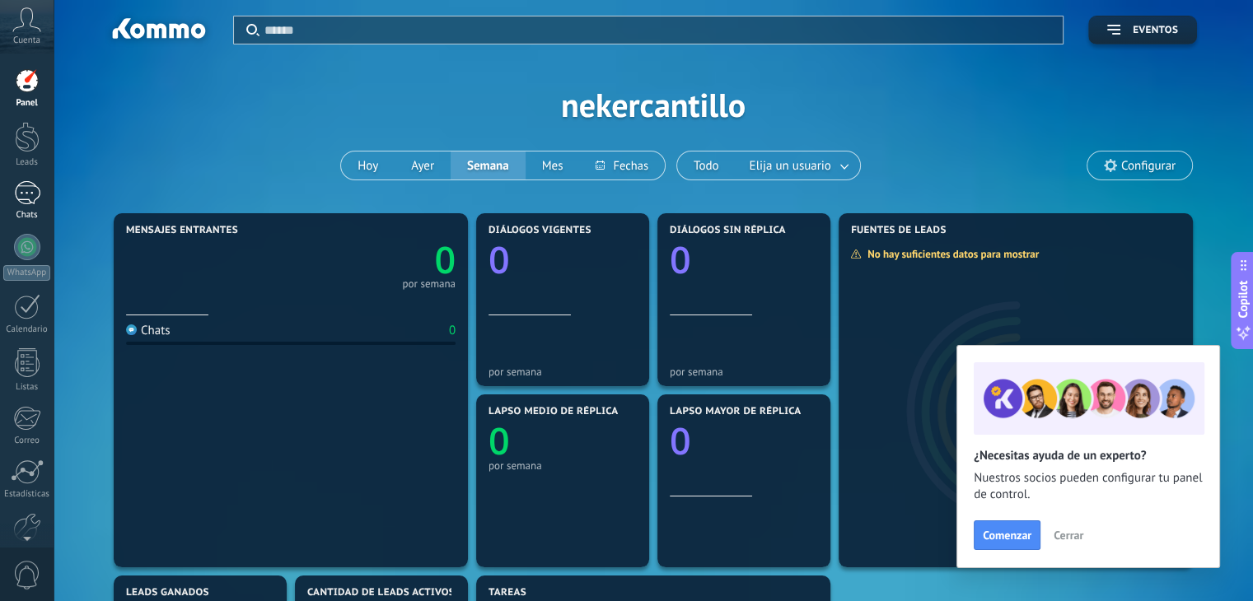
click at [28, 210] on div "Chats" at bounding box center [27, 215] width 48 height 11
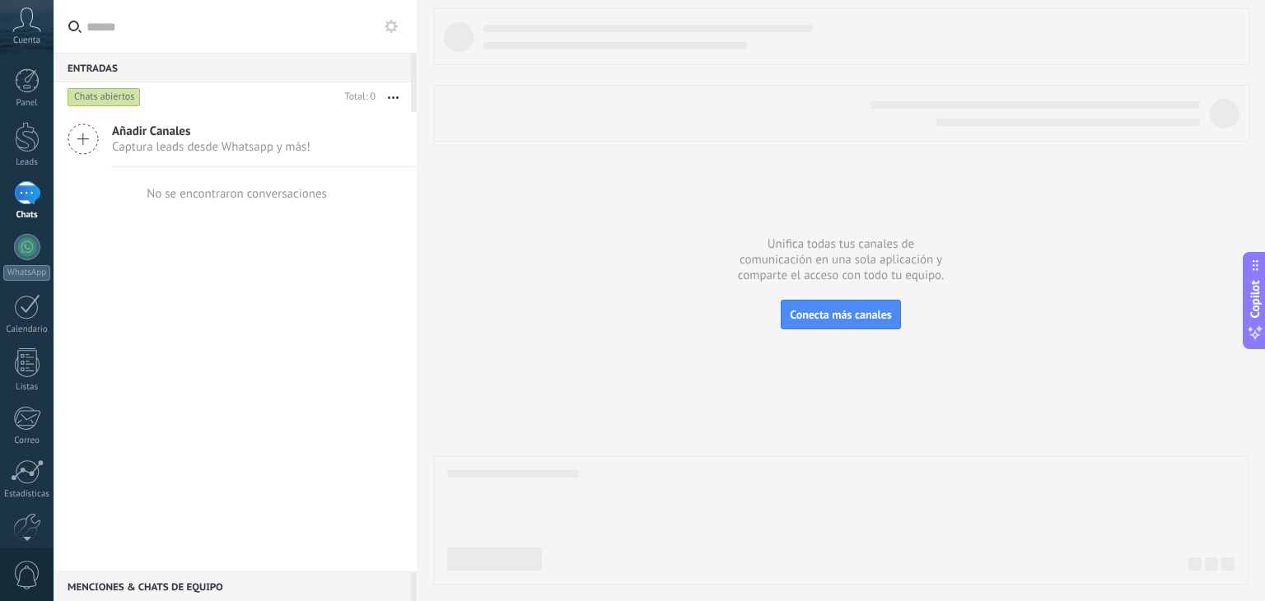
click at [166, 142] on span "Captura leads desde Whatsapp y más!" at bounding box center [211, 147] width 199 height 16
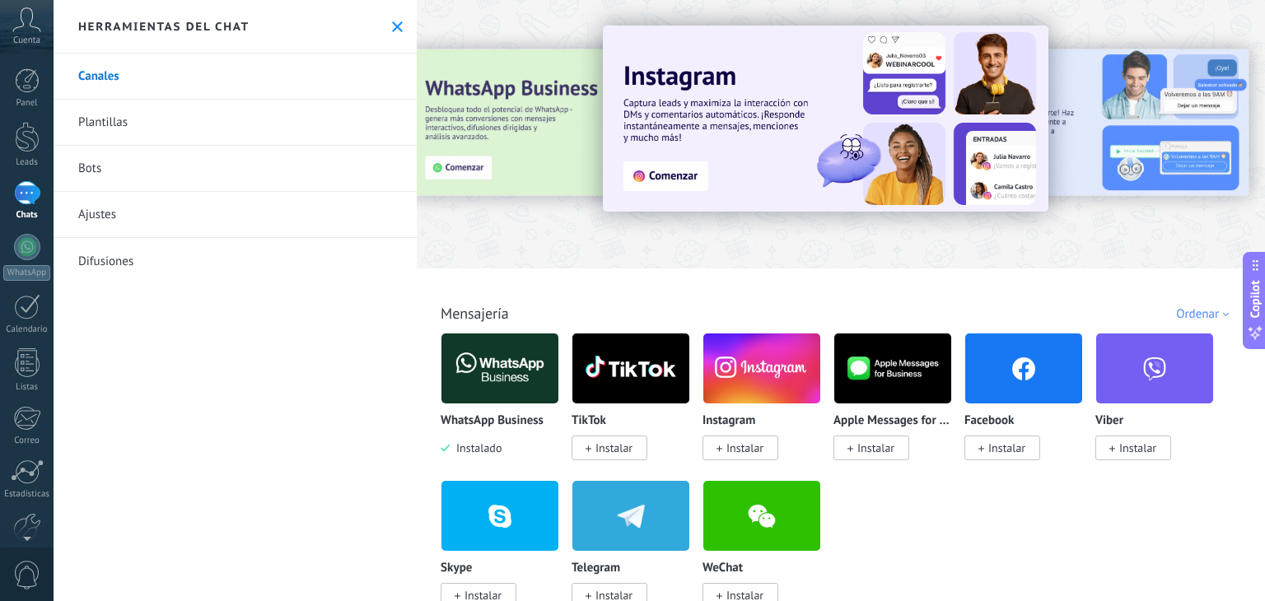
click at [94, 118] on link "Plantillas" at bounding box center [235, 123] width 363 height 46
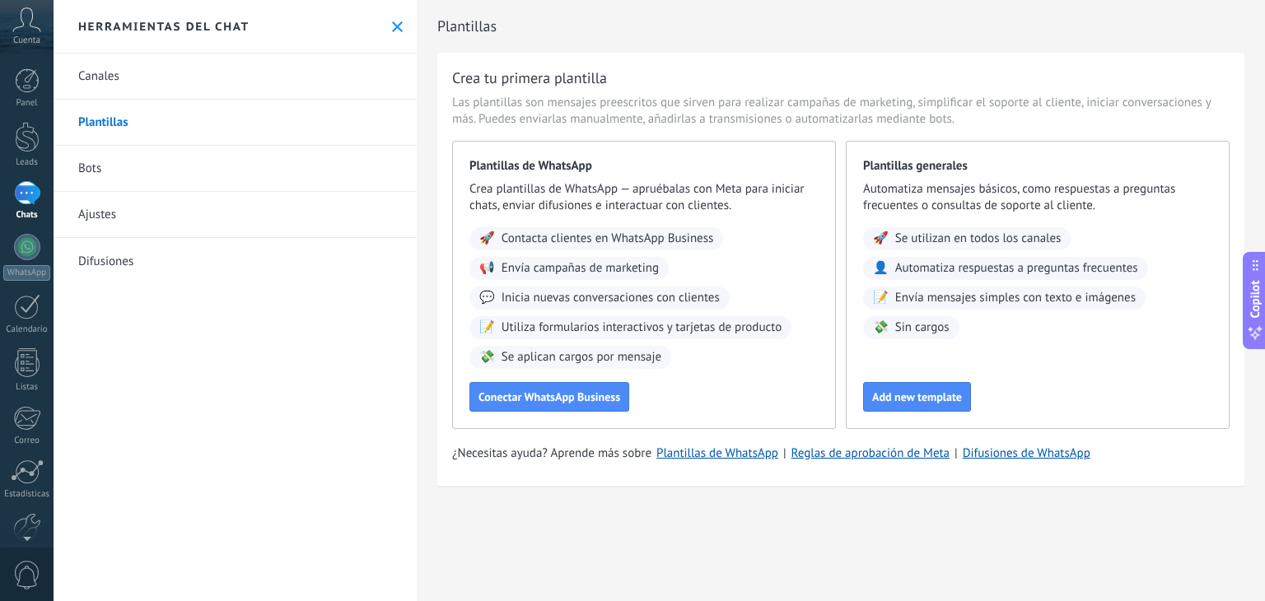
click at [40, 32] on div "Cuenta" at bounding box center [27, 27] width 54 height 54
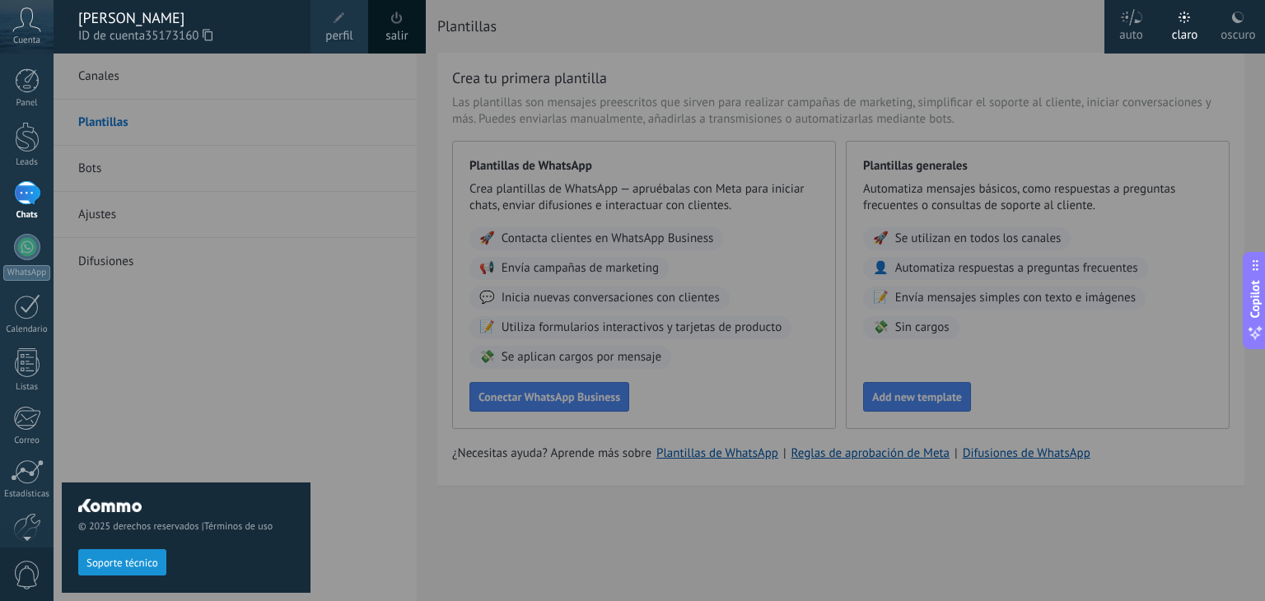
click at [472, 561] on div at bounding box center [686, 300] width 1265 height 601
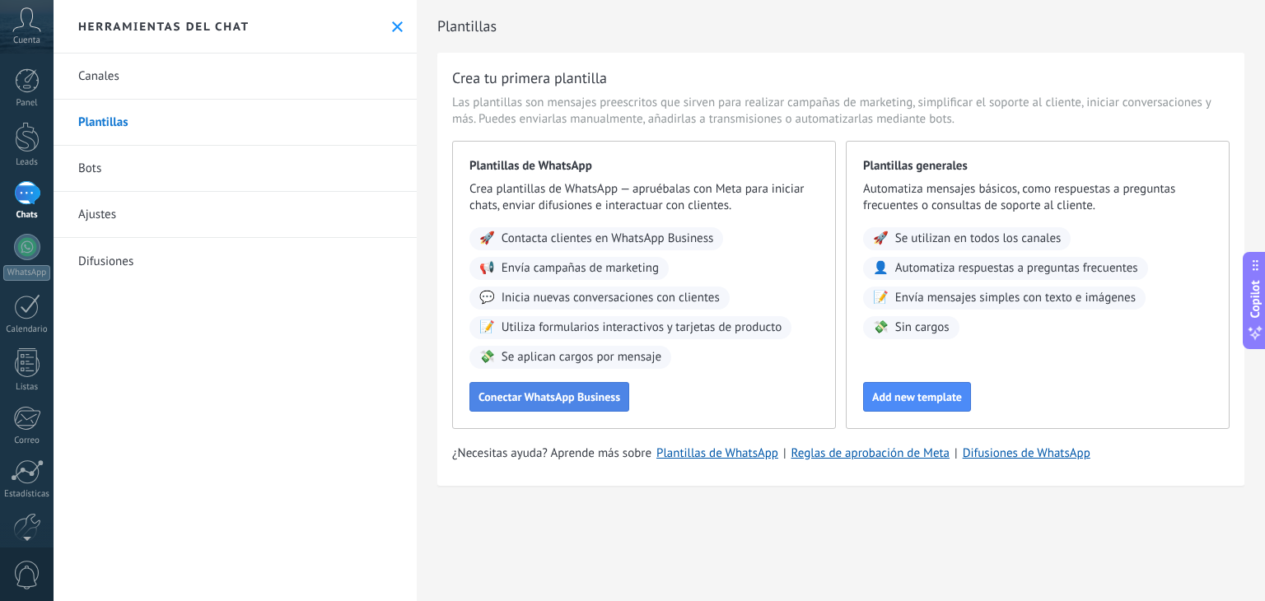
click at [567, 391] on span "Conectar WhatsApp Business" at bounding box center [550, 397] width 142 height 12
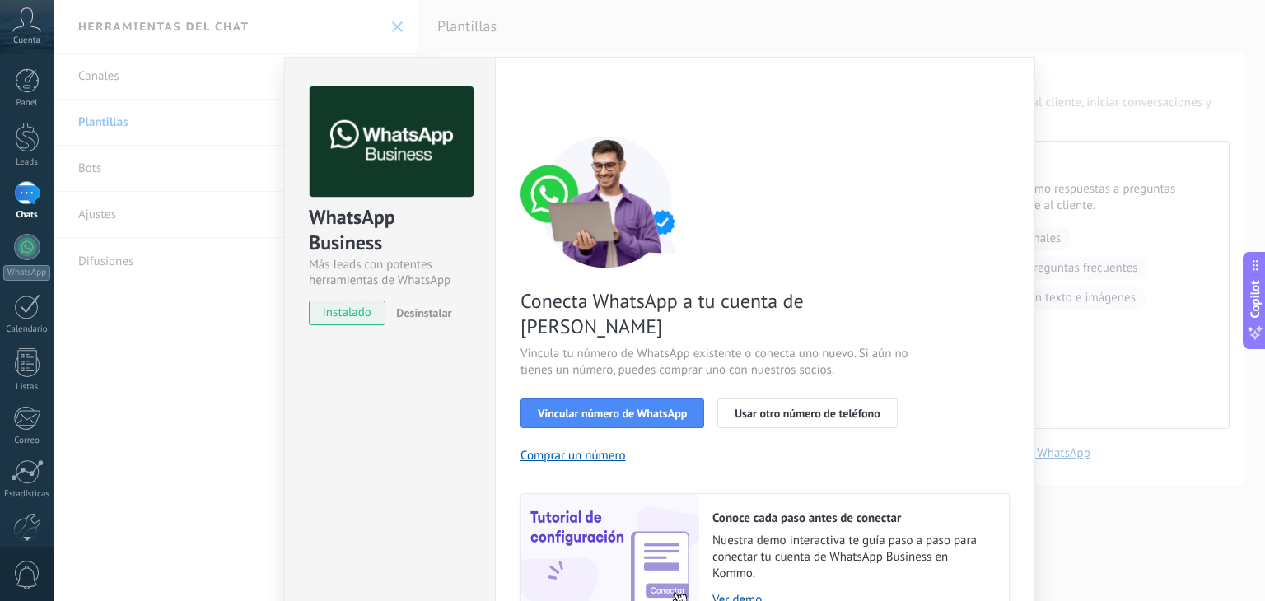
click at [567, 408] on span "Vincular número de WhatsApp" at bounding box center [612, 414] width 149 height 12
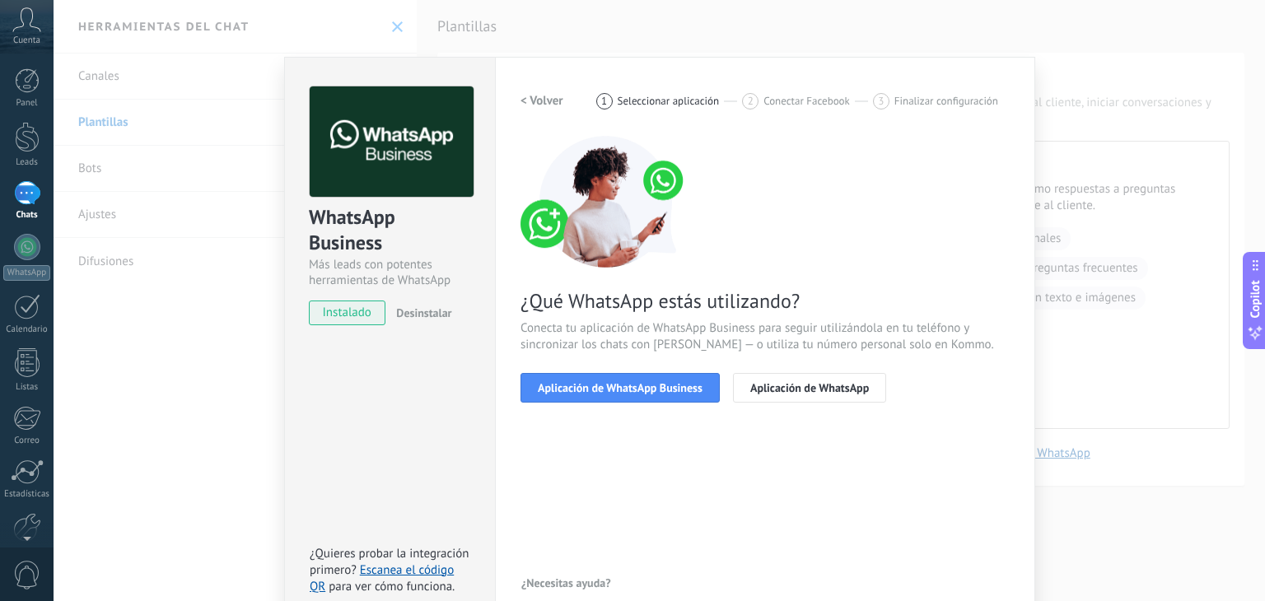
click at [567, 390] on span "Aplicación de WhatsApp Business" at bounding box center [620, 388] width 165 height 12
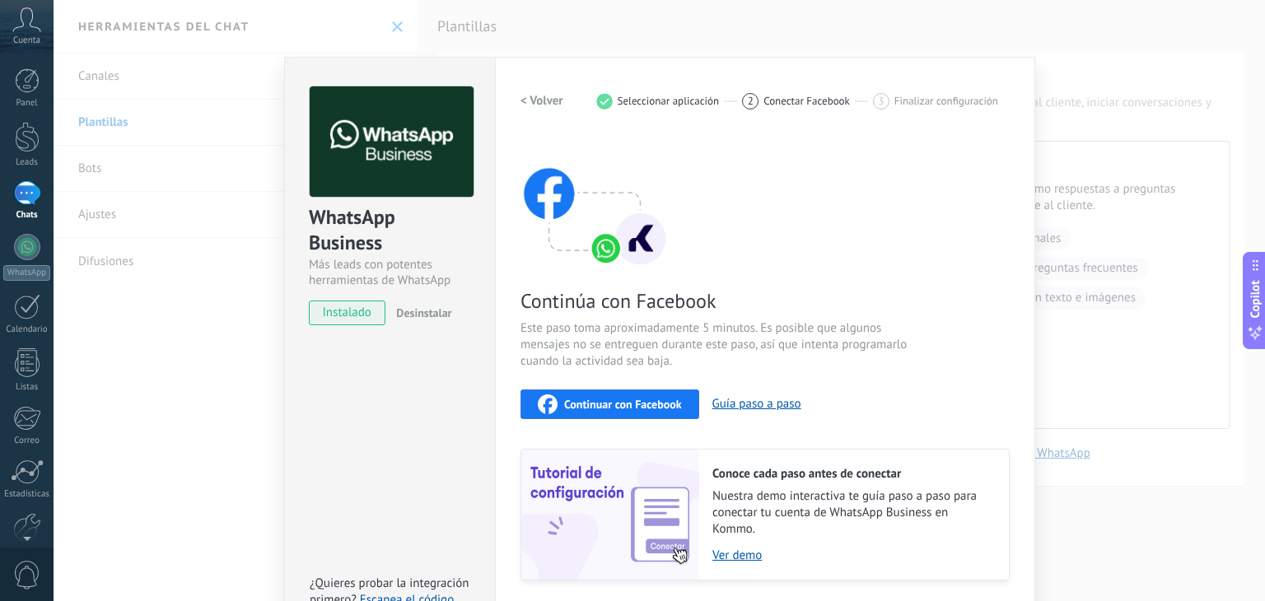
click at [567, 390] on button "Continuar con Facebook" at bounding box center [610, 405] width 179 height 30
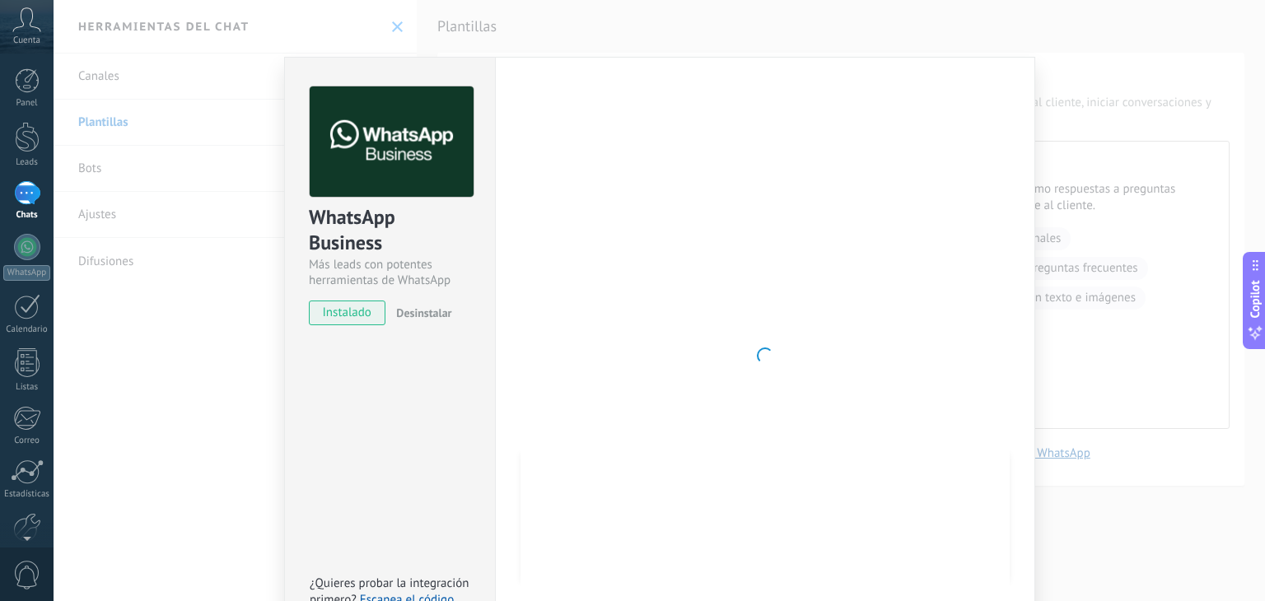
click at [425, 365] on div "WhatsApp Business Más leads con potentes herramientas de WhatsApp instalado Des…" at bounding box center [389, 356] width 211 height 598
click at [21, 189] on div at bounding box center [27, 193] width 26 height 24
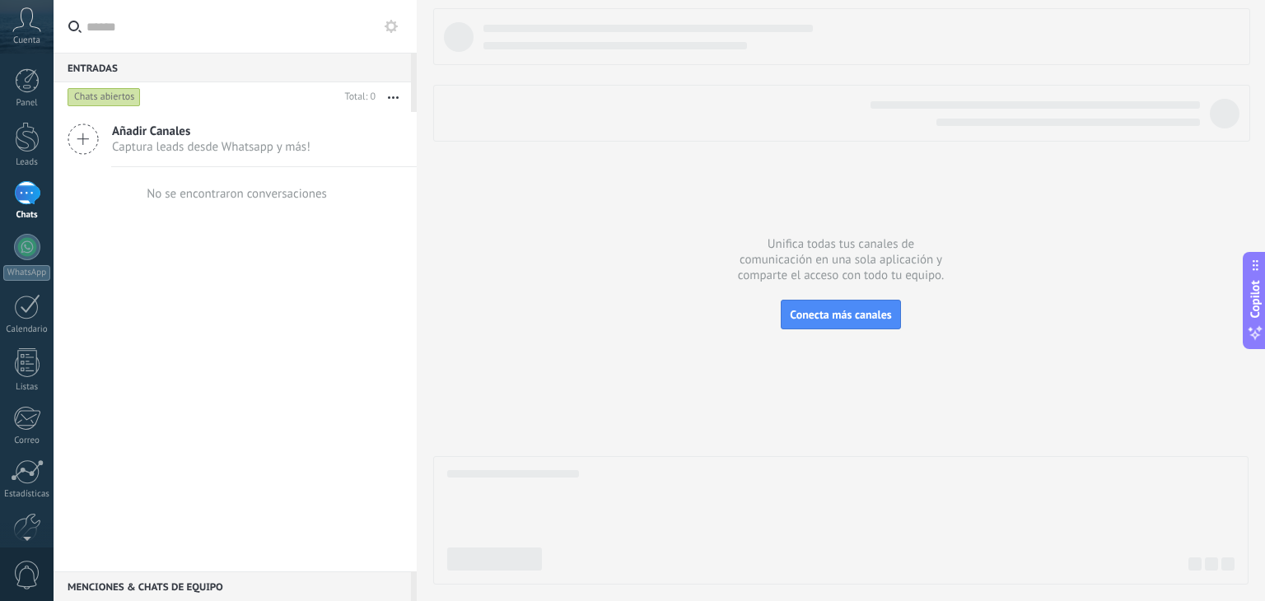
click at [166, 145] on span "Captura leads desde Whatsapp y más!" at bounding box center [211, 147] width 199 height 16
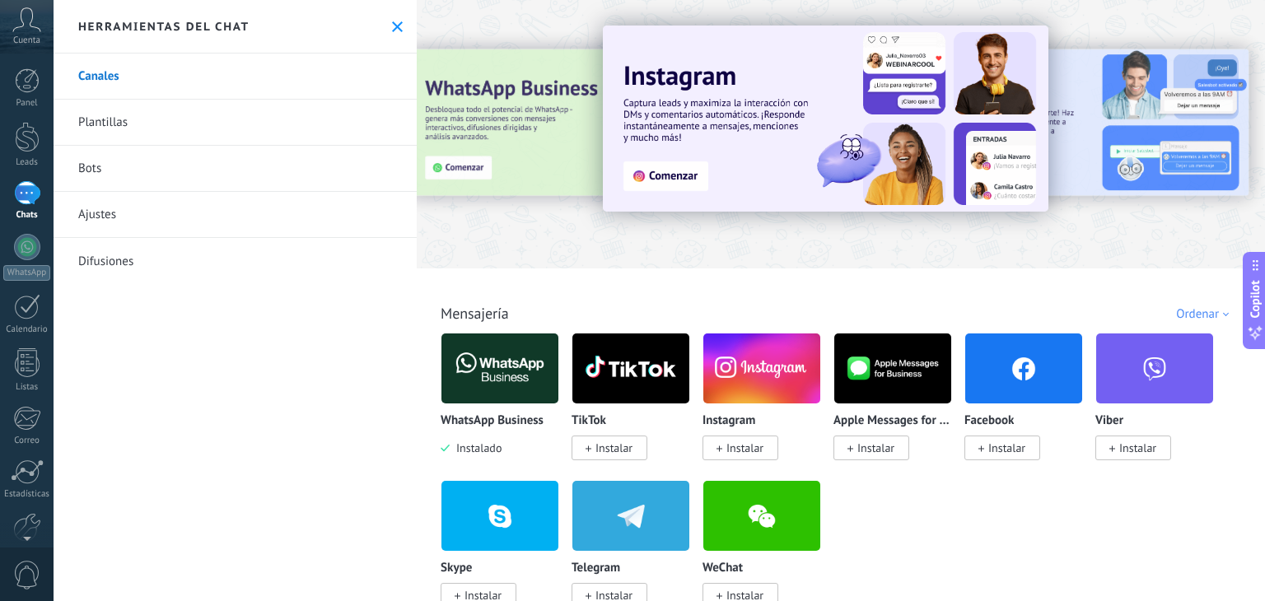
click at [489, 370] on img at bounding box center [499, 369] width 117 height 80
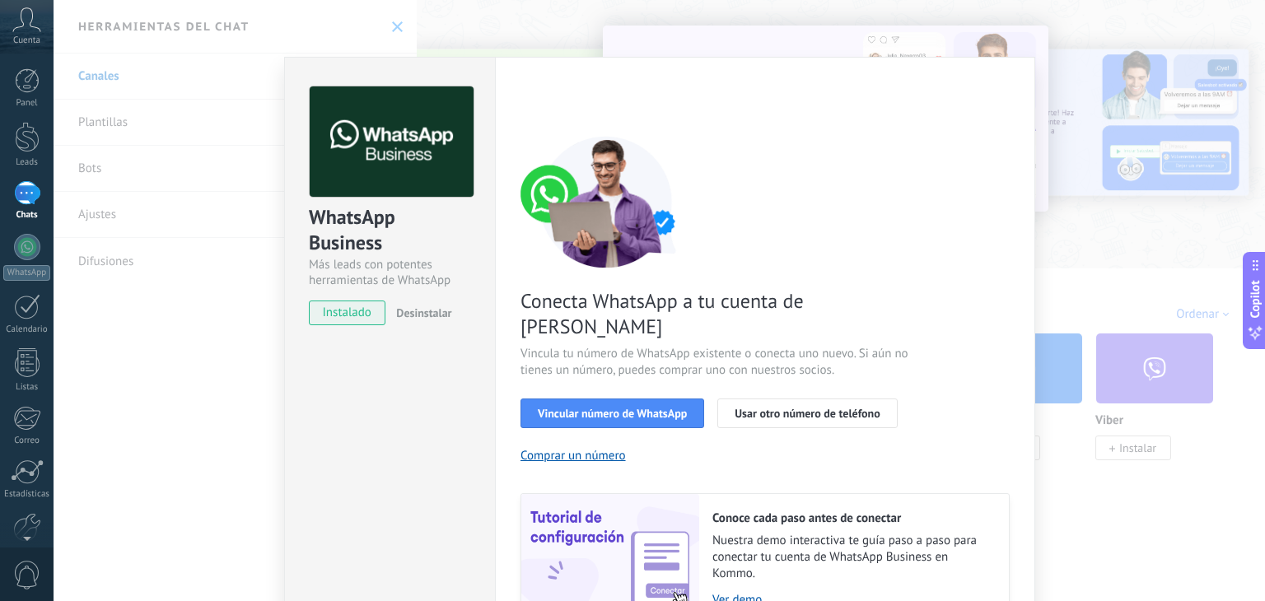
click at [54, 207] on div "WhatsApp Business Más leads con potentes herramientas de WhatsApp instalado Des…" at bounding box center [660, 300] width 1212 height 601
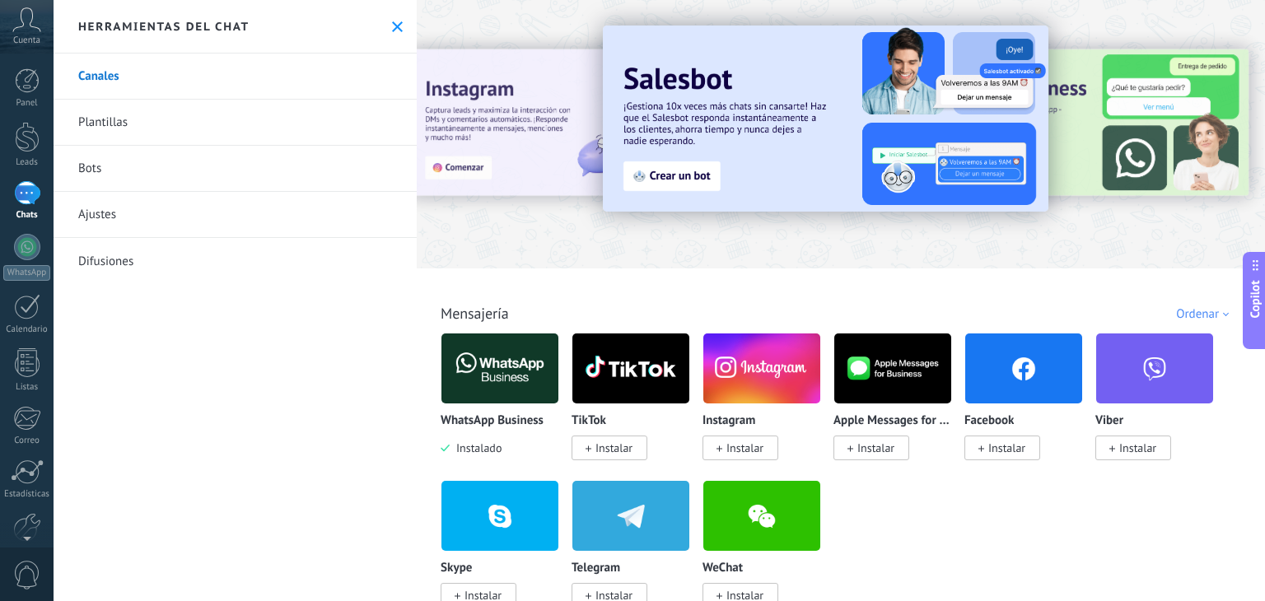
click at [124, 118] on link "Plantillas" at bounding box center [235, 123] width 363 height 46
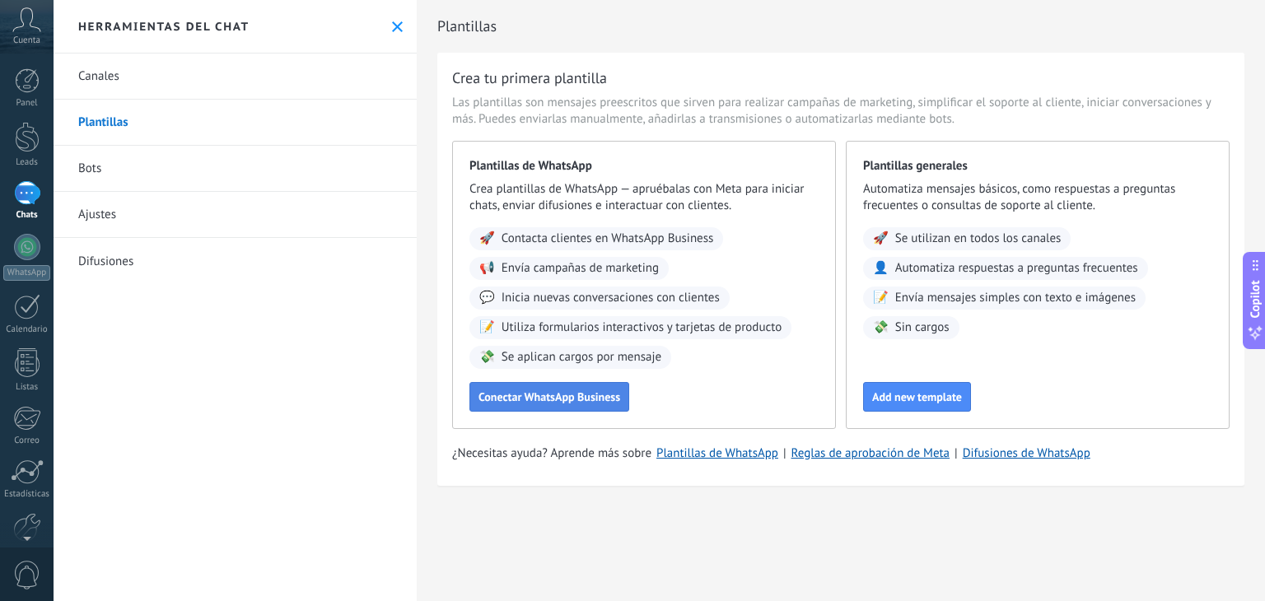
click at [525, 392] on span "Conectar WhatsApp Business" at bounding box center [550, 397] width 142 height 12
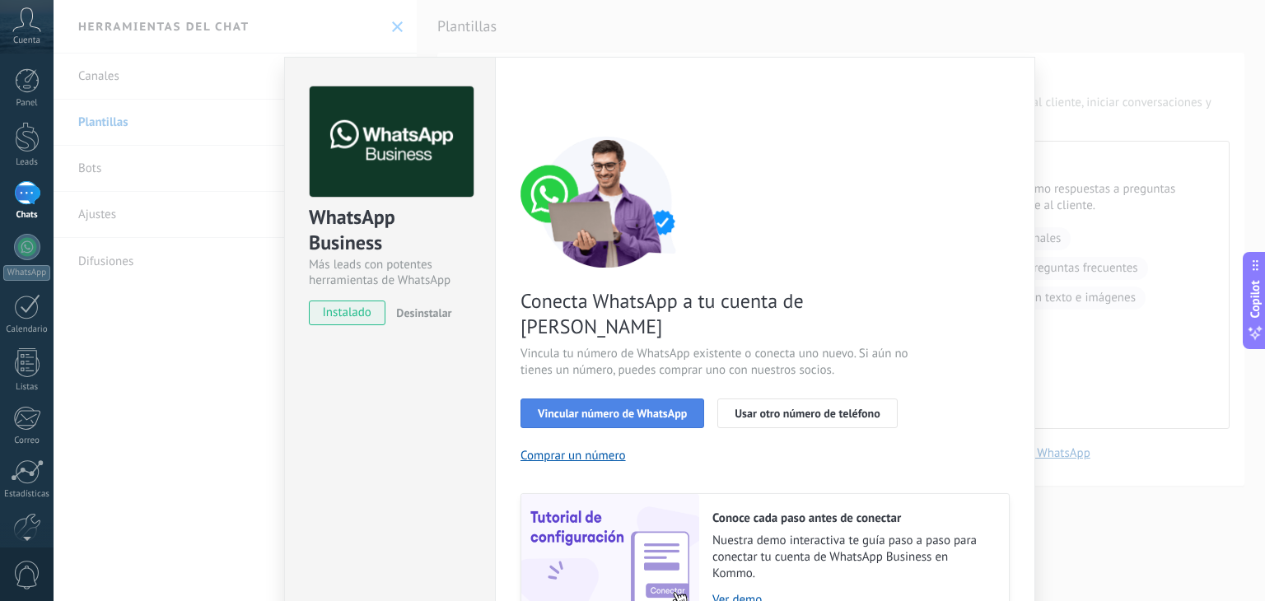
click at [605, 399] on button "Vincular número de WhatsApp" at bounding box center [613, 414] width 184 height 30
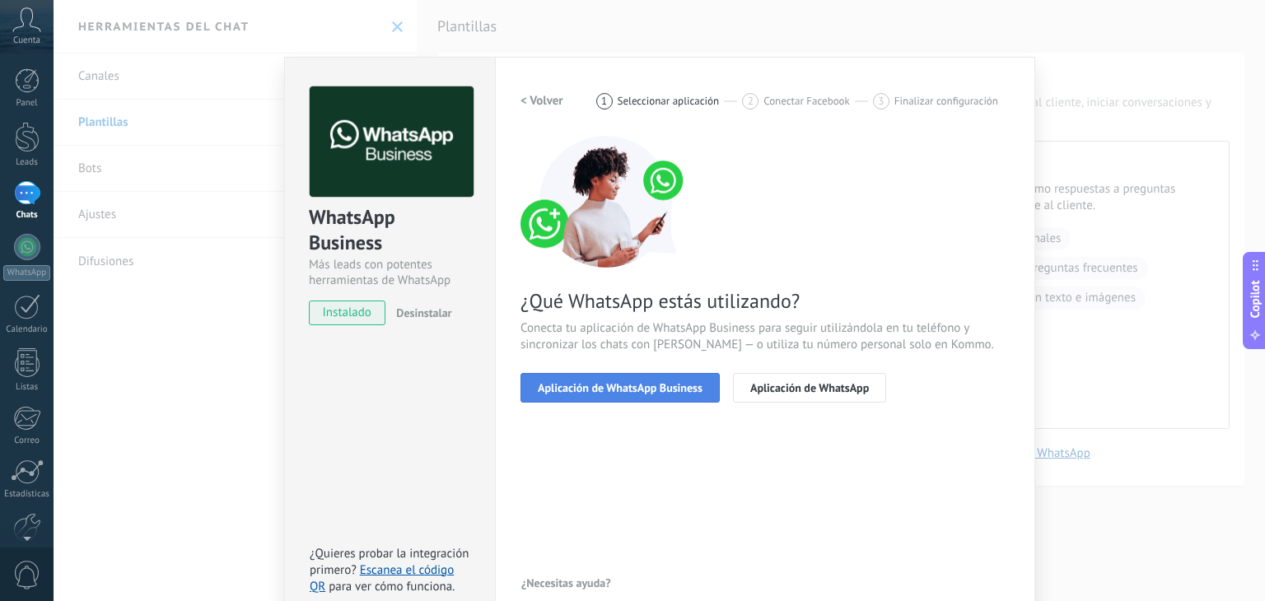
click at [607, 398] on button "Aplicación de WhatsApp Business" at bounding box center [620, 388] width 199 height 30
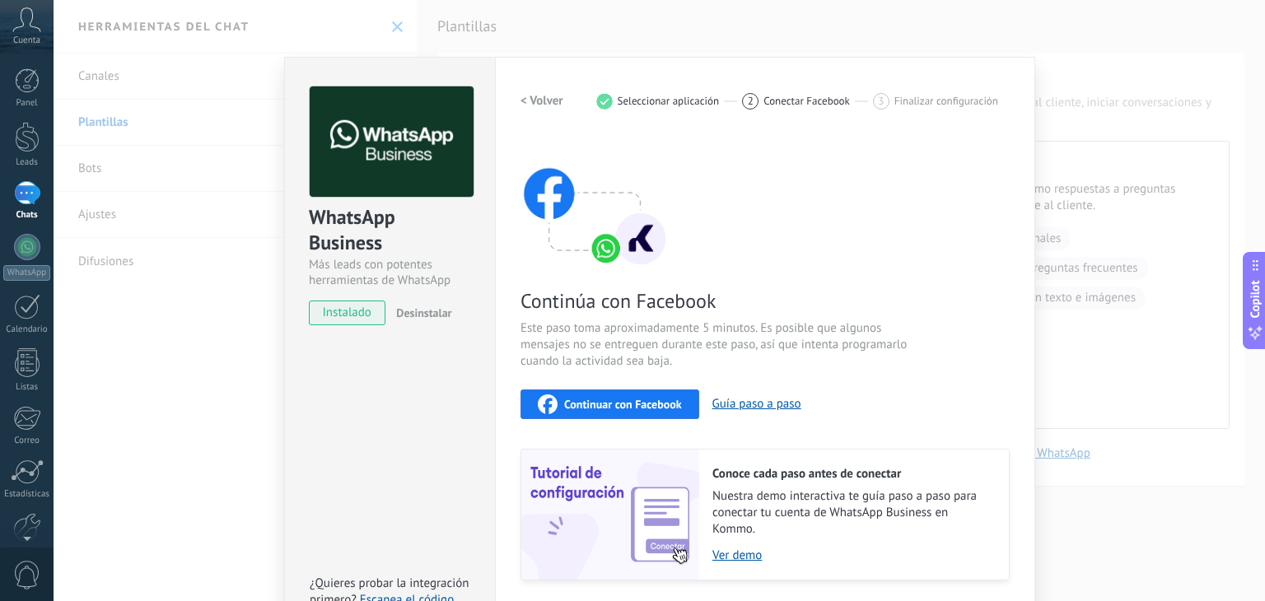
click at [605, 399] on span "Continuar con Facebook" at bounding box center [623, 405] width 118 height 12
click at [27, 30] on icon at bounding box center [26, 19] width 29 height 25
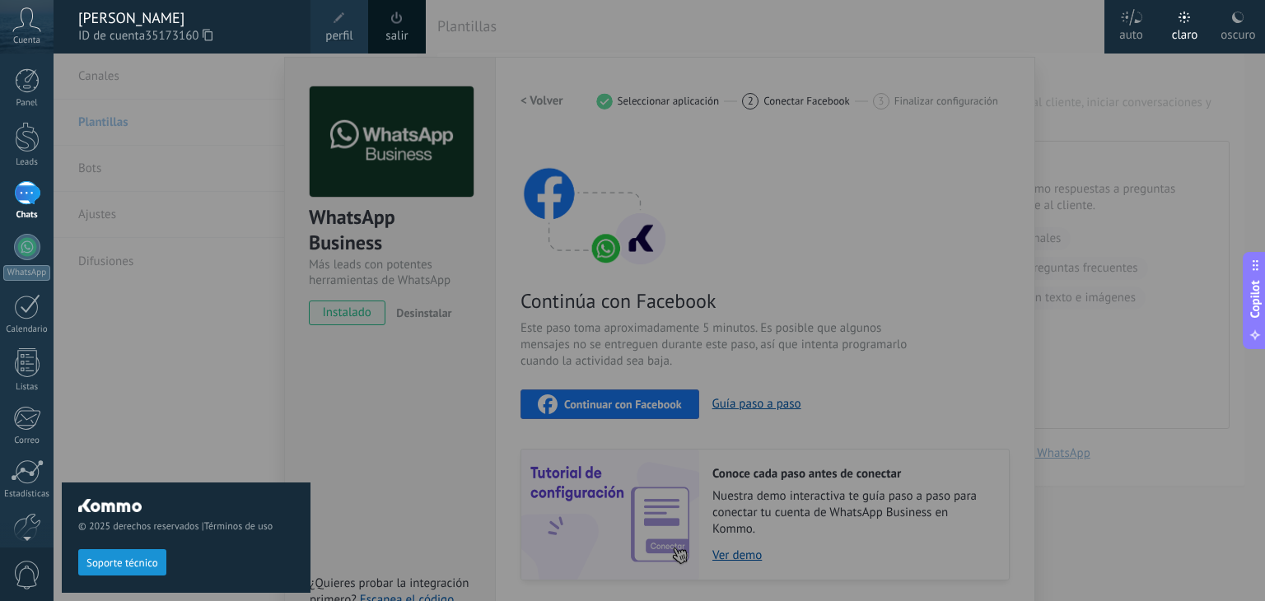
click at [570, 409] on div at bounding box center [686, 300] width 1265 height 601
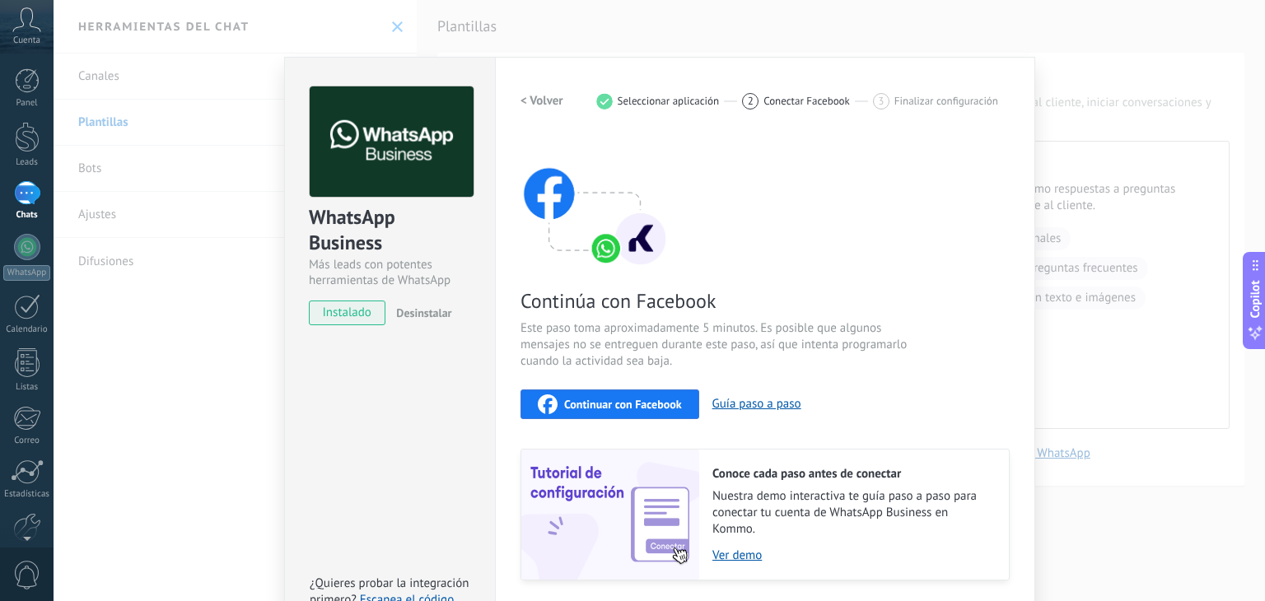
click at [570, 409] on span "Continuar con Facebook" at bounding box center [623, 405] width 118 height 12
click at [540, 402] on icon "button" at bounding box center [548, 405] width 20 height 20
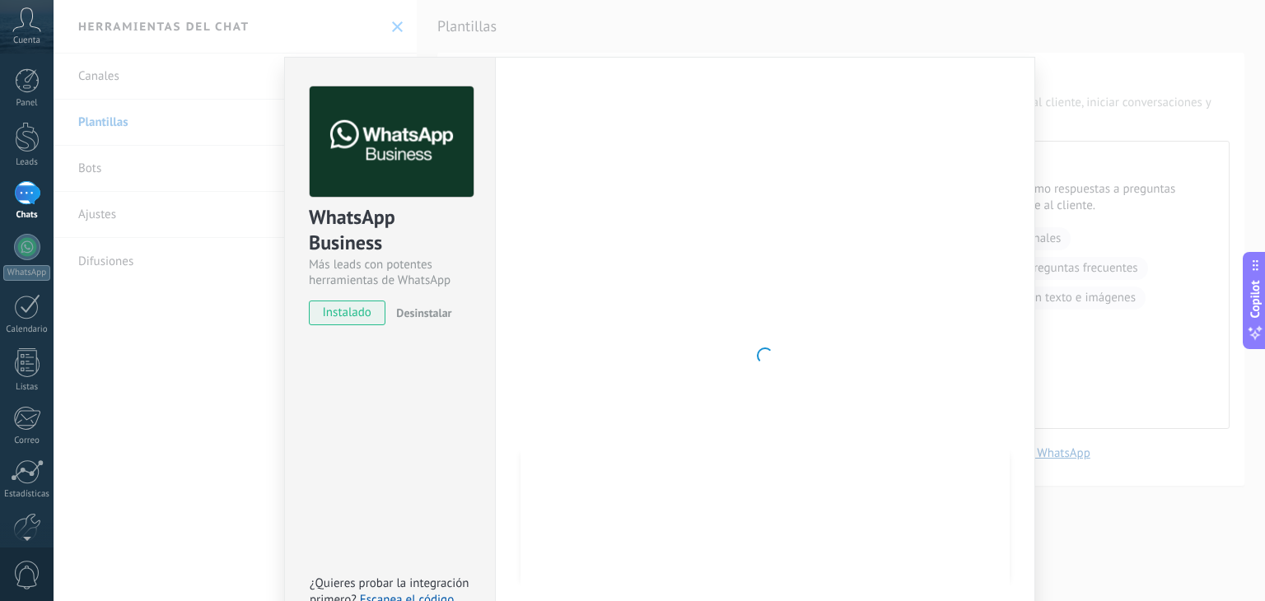
click at [223, 379] on div "WhatsApp Business Más leads con potentes herramientas de WhatsApp instalado Des…" at bounding box center [660, 300] width 1212 height 601
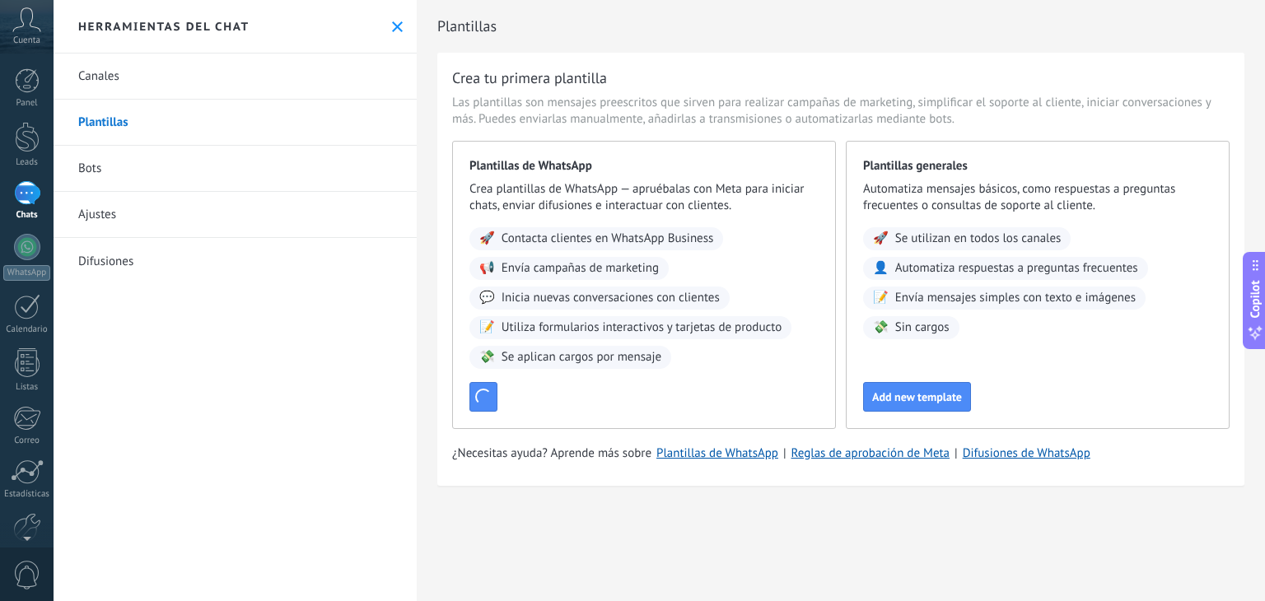
click at [32, 39] on span "Cuenta" at bounding box center [26, 40] width 27 height 11
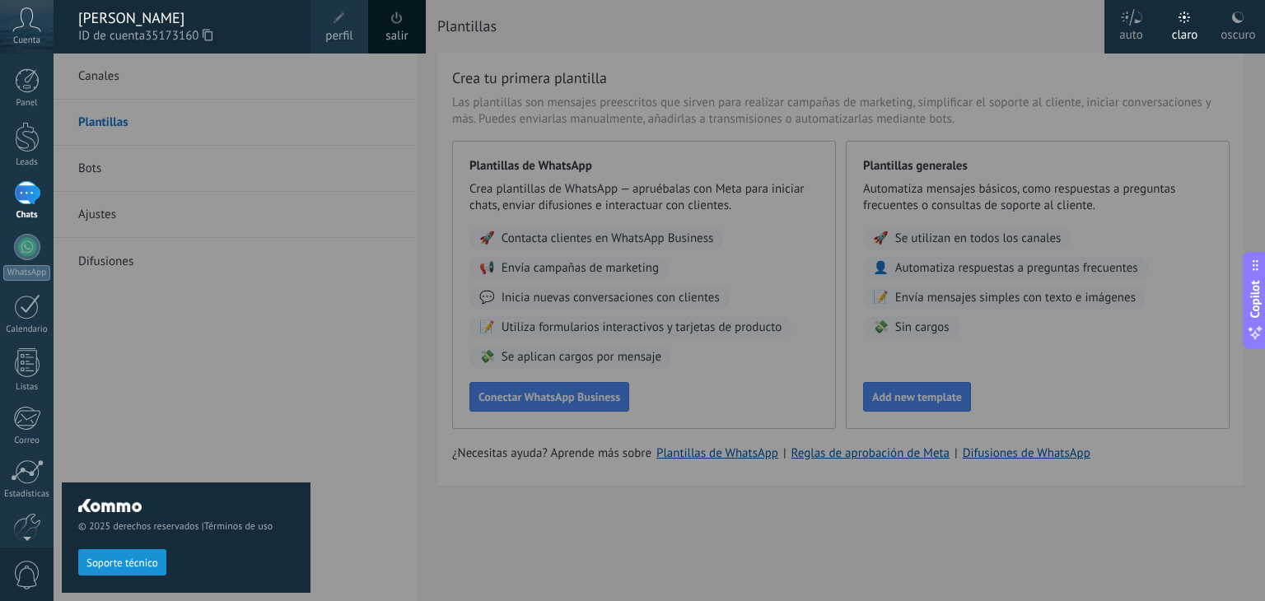
click at [391, 24] on span at bounding box center [397, 18] width 18 height 18
